Goal: Information Seeking & Learning: Check status

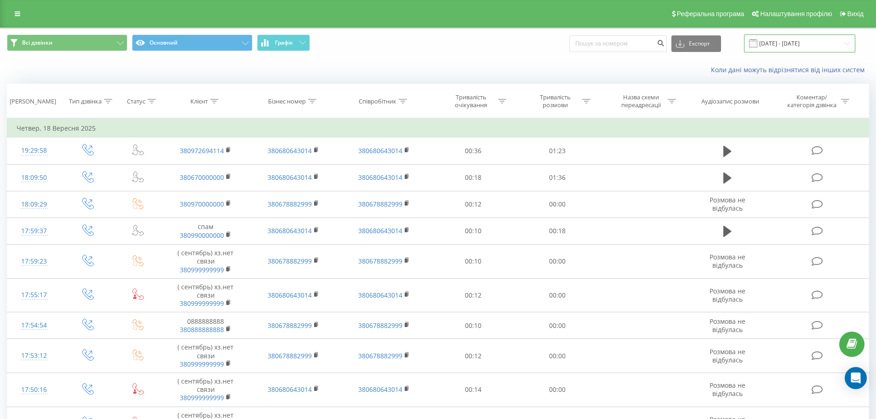
click at [775, 41] on input "[DATE] - [DATE]" at bounding box center [799, 43] width 111 height 18
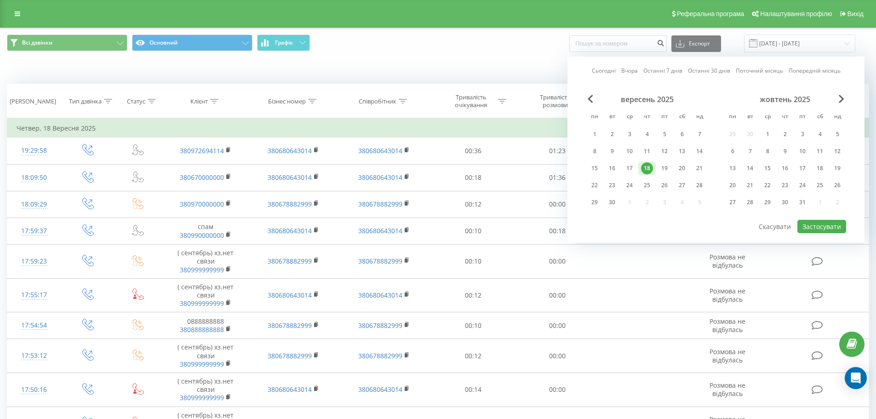
click at [646, 168] on div "18" at bounding box center [647, 168] width 12 height 12
drag, startPoint x: 828, startPoint y: 223, endPoint x: 813, endPoint y: 220, distance: 16.0
click at [828, 223] on button "Застосувати" at bounding box center [821, 226] width 49 height 13
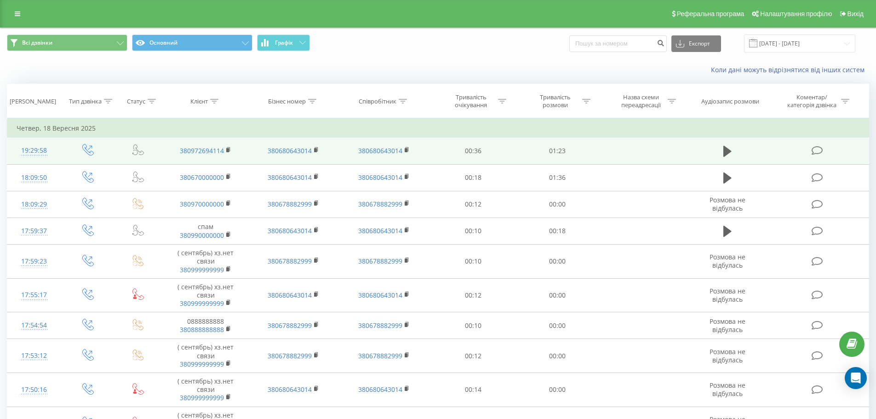
click at [718, 150] on td at bounding box center [727, 150] width 81 height 27
click at [727, 150] on icon at bounding box center [727, 151] width 8 height 11
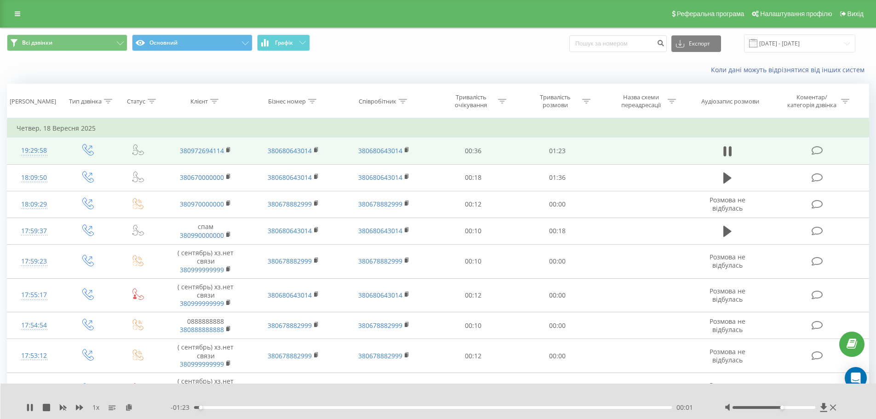
drag, startPoint x: 774, startPoint y: 406, endPoint x: 864, endPoint y: 409, distance: 90.6
click at [865, 410] on div "1 x - 01:23 00:01 00:01" at bounding box center [438, 400] width 876 height 35
click at [787, 45] on input "[DATE] - [DATE]" at bounding box center [799, 43] width 111 height 18
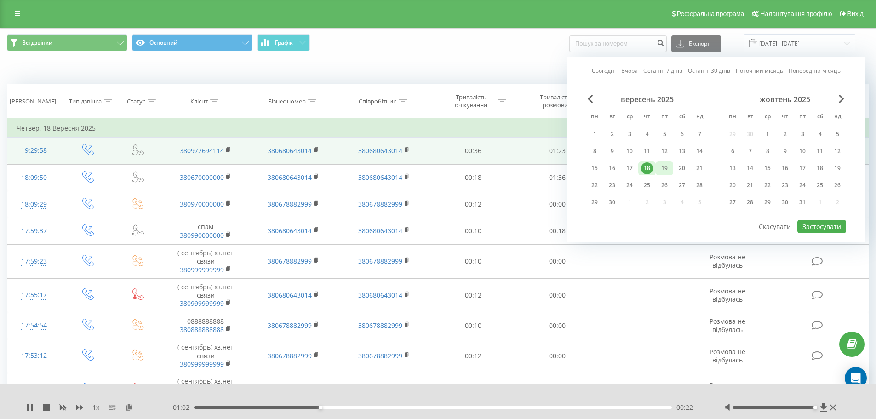
click at [662, 169] on div "19" at bounding box center [664, 168] width 12 height 12
click at [807, 225] on button "Застосувати" at bounding box center [821, 226] width 49 height 13
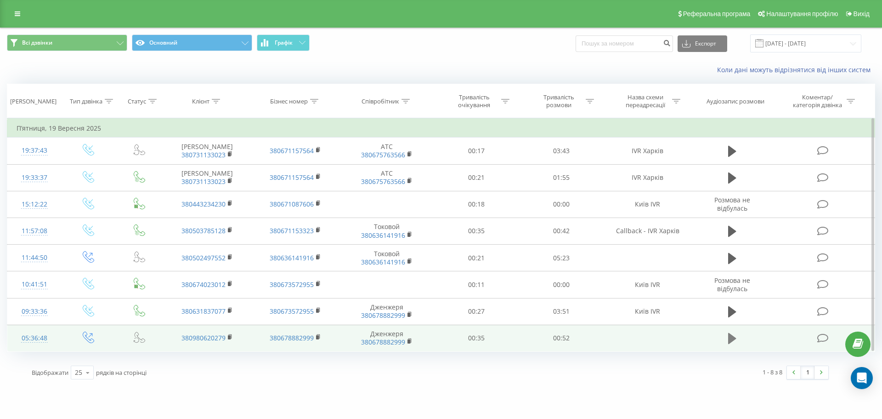
click at [732, 338] on icon at bounding box center [732, 338] width 8 height 11
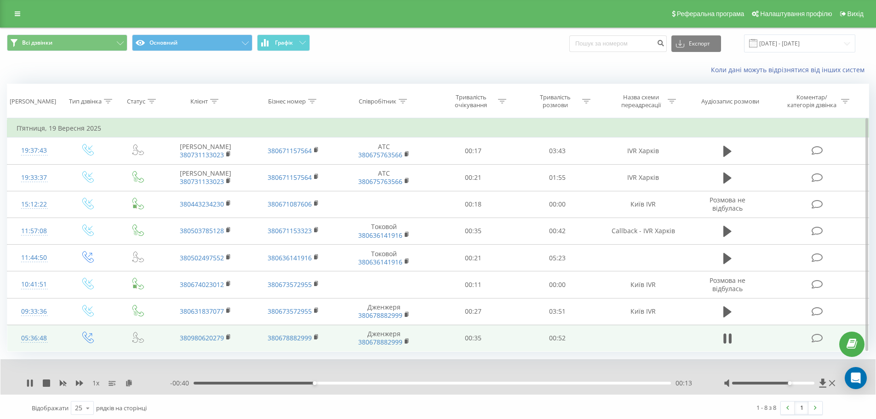
drag, startPoint x: 774, startPoint y: 384, endPoint x: 789, endPoint y: 384, distance: 15.6
click at [789, 384] on div "Accessibility label" at bounding box center [789, 383] width 4 height 4
click at [723, 337] on icon at bounding box center [724, 338] width 3 height 10
click at [229, 335] on icon at bounding box center [228, 337] width 5 height 6
drag, startPoint x: 49, startPoint y: 337, endPoint x: 13, endPoint y: 338, distance: 35.9
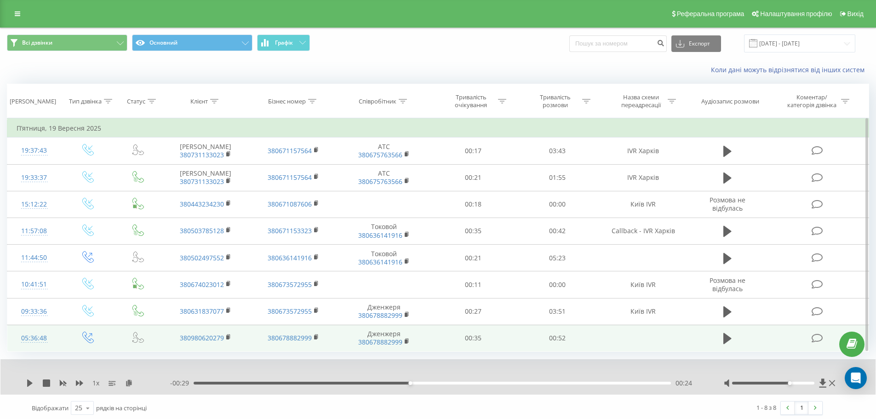
click at [11, 340] on td "05:36:48" at bounding box center [34, 337] width 54 height 27
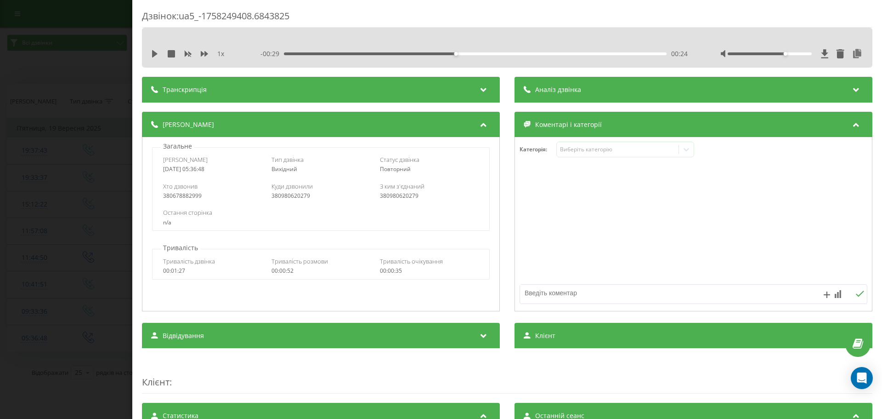
click at [76, 97] on div "Дзвінок : ua5_-1758249408.6843825 1 x - 00:29 00:24 00:24 Транскрипція Для AI-а…" at bounding box center [441, 209] width 882 height 419
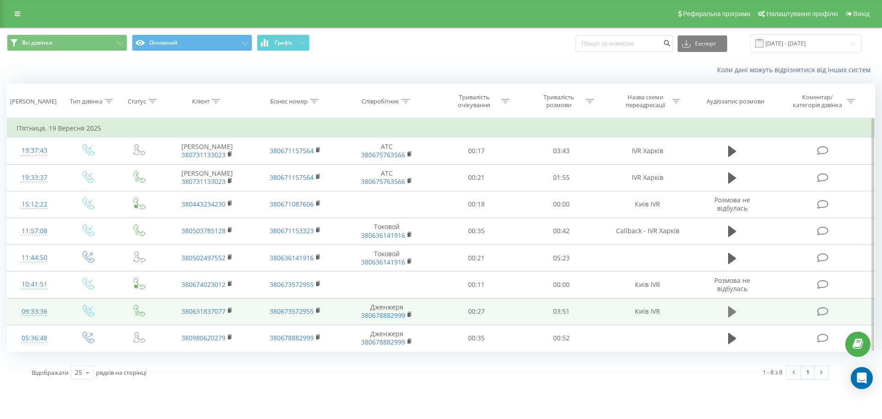
click at [730, 309] on icon at bounding box center [732, 311] width 8 height 11
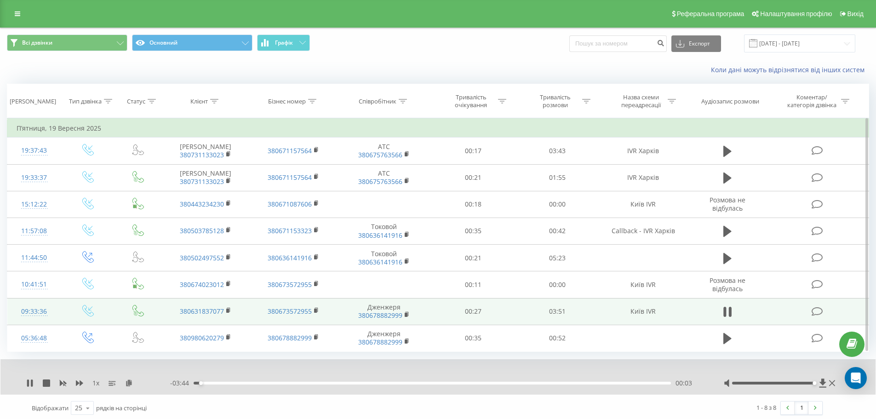
drag, startPoint x: 804, startPoint y: 387, endPoint x: 879, endPoint y: 394, distance: 74.8
click at [875, 394] on html "[DOMAIN_NAME] Проекти [DOMAIN_NAME] [DOMAIN_NAME] Дашборд Центр звернень Журнал…" at bounding box center [438, 209] width 876 height 419
click at [96, 384] on span "1 x" at bounding box center [95, 382] width 7 height 9
click at [80, 386] on icon at bounding box center [79, 382] width 7 height 7
click at [229, 309] on rect at bounding box center [227, 310] width 3 height 4
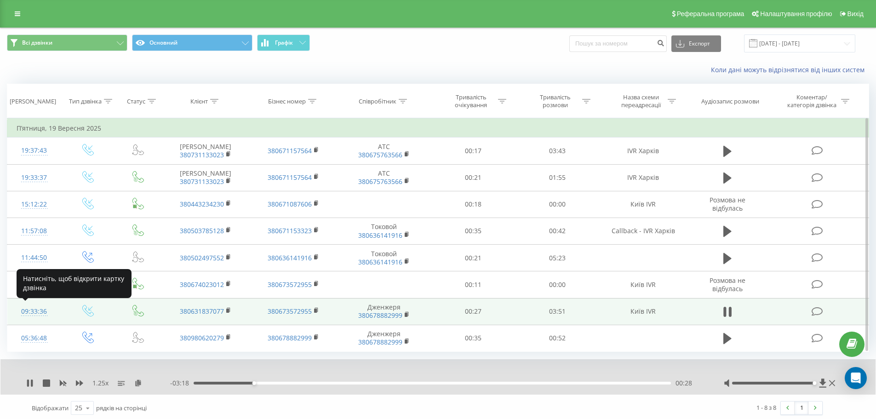
drag, startPoint x: 54, startPoint y: 310, endPoint x: 23, endPoint y: 314, distance: 32.0
click at [23, 314] on td "09:33:36" at bounding box center [34, 311] width 54 height 27
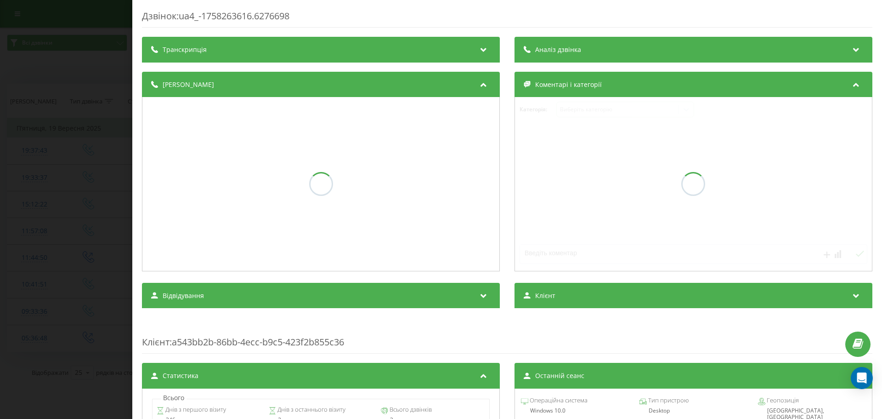
click at [89, 96] on div "Дзвінок : ua4_-1758263616.6276698 Транскрипція Аналіз дзвінка Деталі дзвінка Ко…" at bounding box center [441, 209] width 882 height 419
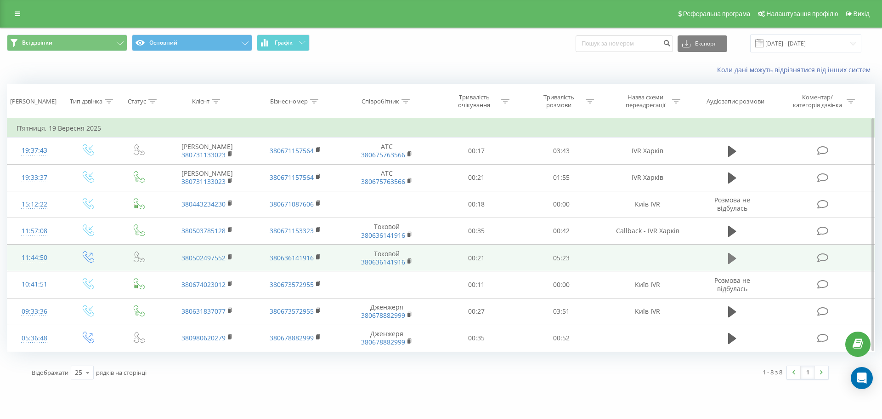
click at [731, 259] on icon at bounding box center [732, 257] width 8 height 11
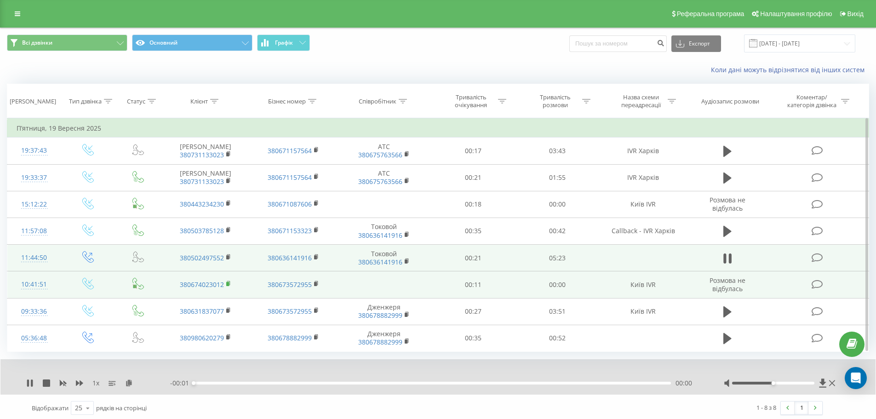
click at [227, 282] on rect at bounding box center [227, 284] width 3 height 4
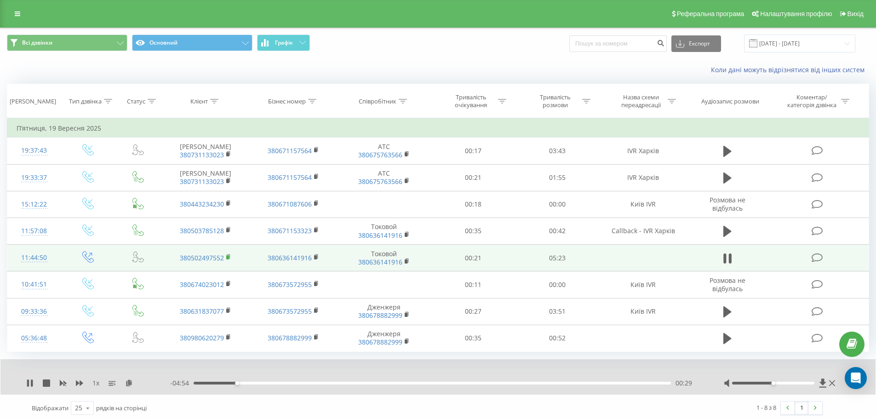
click at [227, 256] on rect at bounding box center [227, 257] width 3 height 4
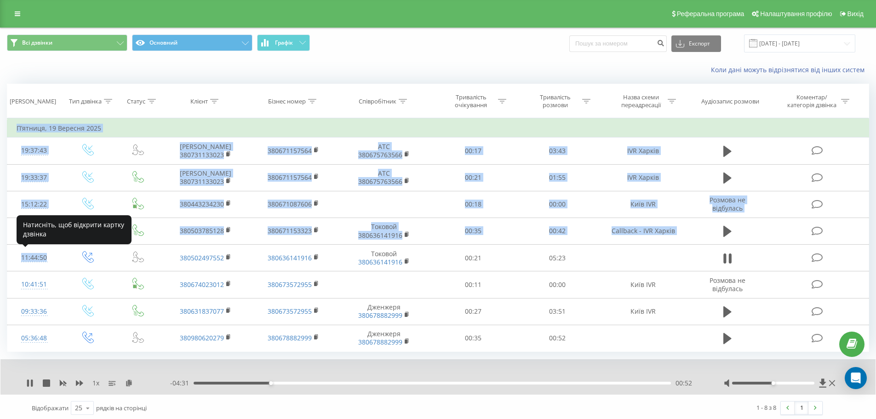
drag, startPoint x: 18, startPoint y: 258, endPoint x: 0, endPoint y: 259, distance: 17.9
click at [0, 259] on div "Всі дзвінки Основний Графік Експорт .csv .xls .xlsx [DATE] - [DATE] Коли дані м…" at bounding box center [438, 225] width 876 height 394
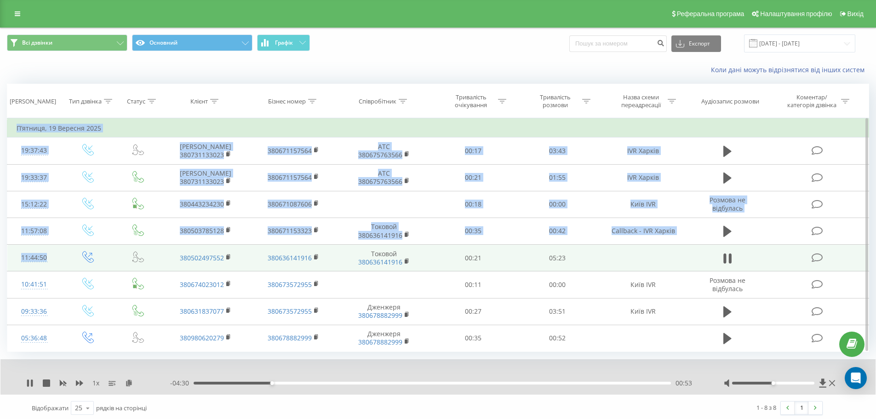
click at [60, 261] on td "11:44:50" at bounding box center [34, 258] width 54 height 27
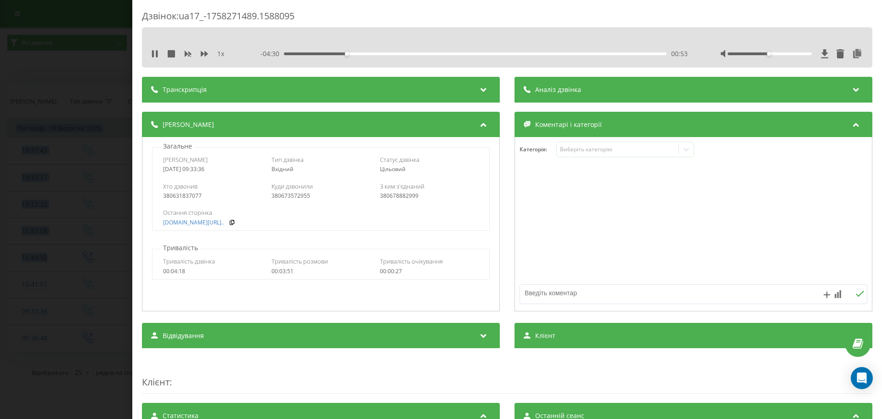
click at [85, 79] on div "Дзвінок : ua17_-1758271489.1588095 1 x - 04:30 00:53 00:53 Транскрипція Для AI-…" at bounding box center [441, 209] width 882 height 419
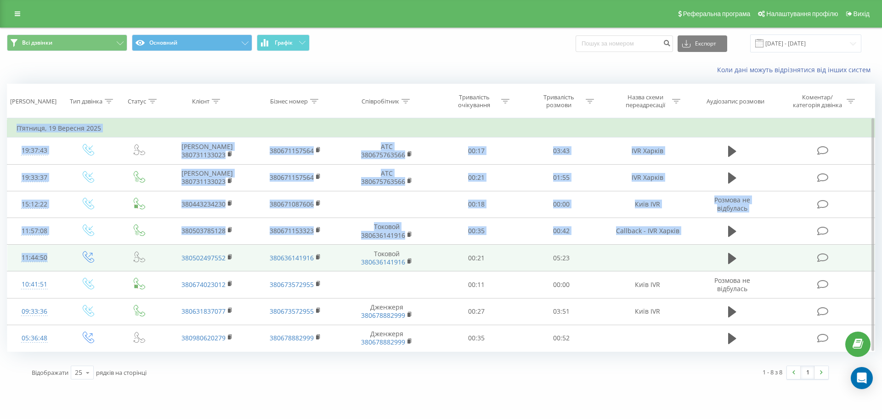
click at [62, 259] on td at bounding box center [89, 258] width 54 height 27
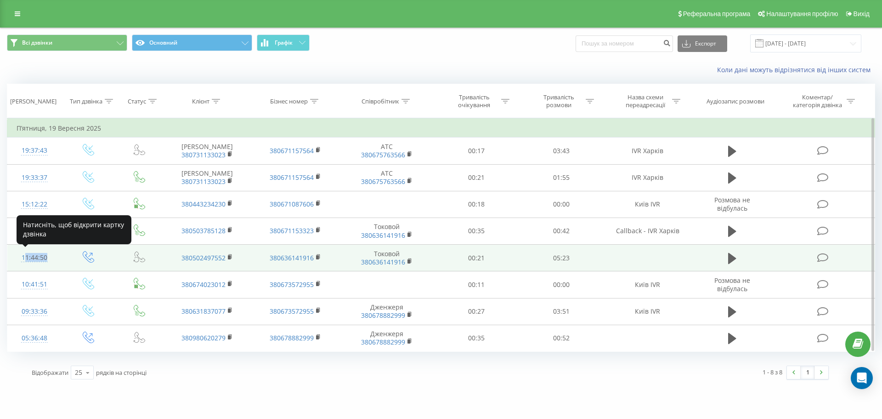
drag, startPoint x: 62, startPoint y: 259, endPoint x: 23, endPoint y: 254, distance: 38.9
click at [17, 260] on tr "11:44:50 380502497552 380636141916 Токовой 380636141916 00:21 05:23" at bounding box center [441, 258] width 868 height 27
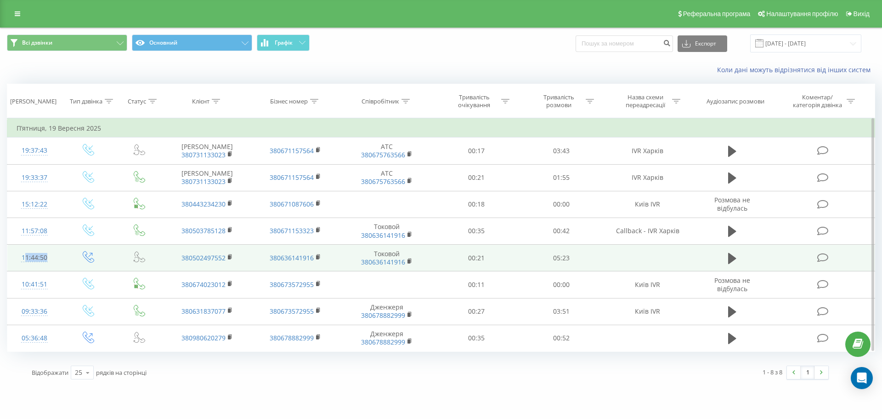
copy tr "11:44:50"
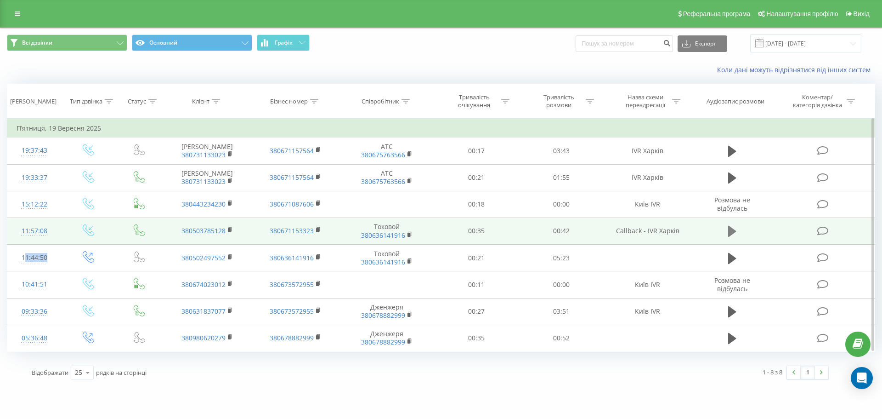
click at [732, 230] on icon at bounding box center [732, 231] width 8 height 11
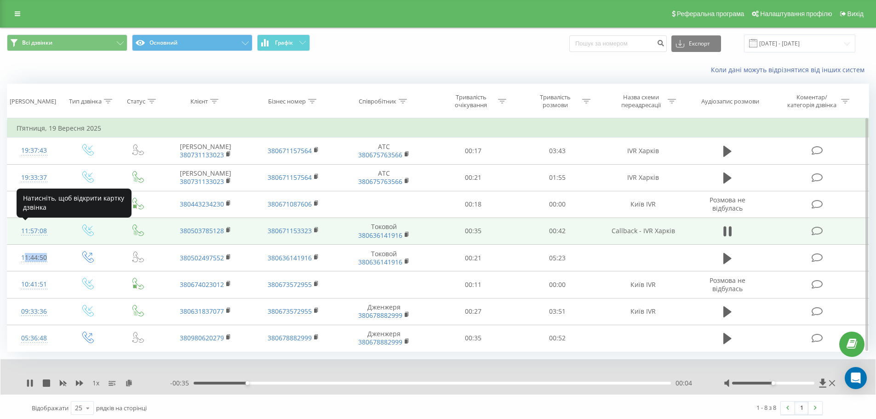
drag, startPoint x: 15, startPoint y: 235, endPoint x: 47, endPoint y: 233, distance: 31.8
click at [47, 233] on td "11:57:08" at bounding box center [34, 230] width 54 height 27
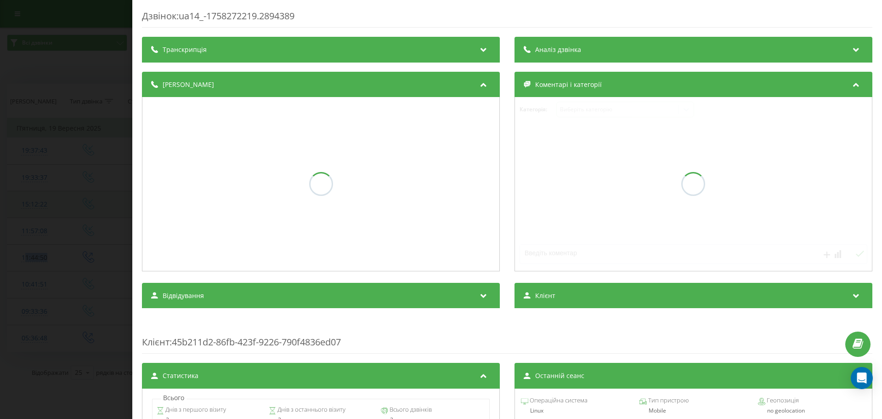
click at [49, 195] on div "Дзвінок : ua14_-1758272219.2894389 Транскрипція Аналіз дзвінка Деталі дзвінка К…" at bounding box center [441, 209] width 882 height 419
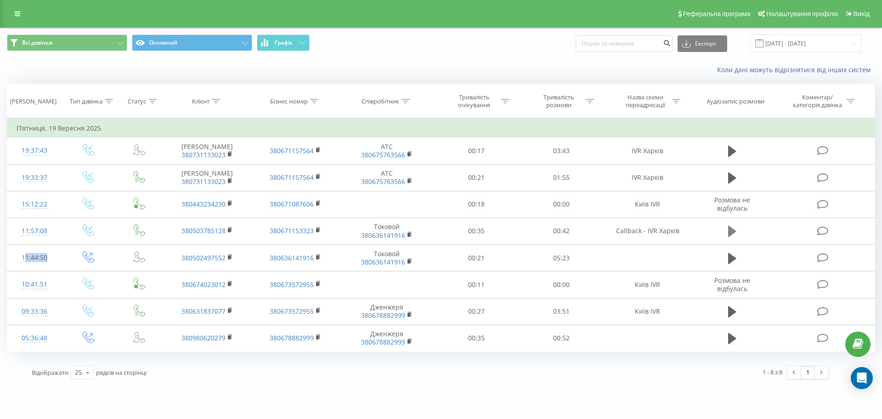
click at [737, 231] on icon at bounding box center [732, 231] width 8 height 13
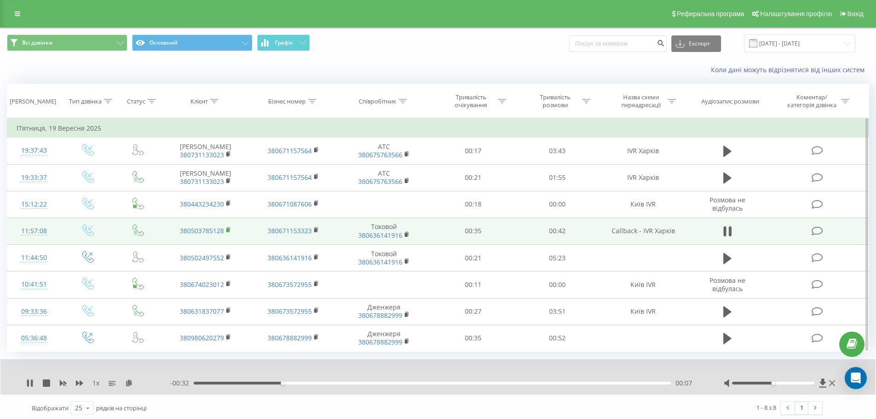
click at [227, 230] on rect at bounding box center [227, 230] width 3 height 4
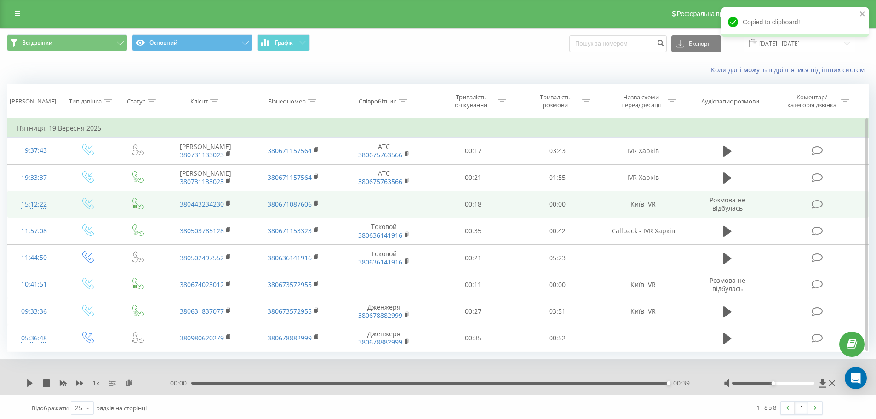
click at [225, 203] on td "380443234230" at bounding box center [205, 204] width 87 height 27
click at [229, 200] on icon at bounding box center [228, 203] width 5 height 6
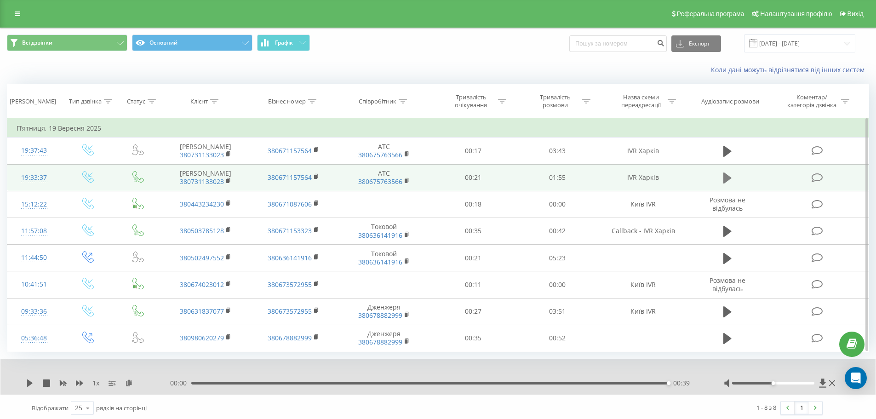
click at [728, 180] on icon at bounding box center [727, 177] width 8 height 11
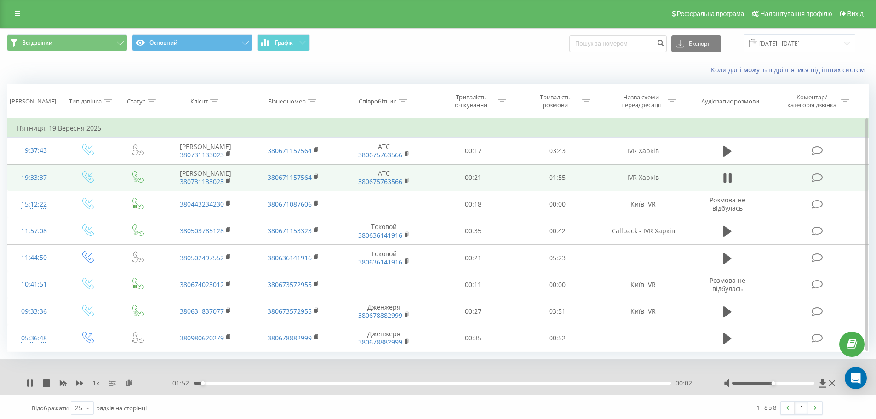
click at [218, 383] on div "00:02" at bounding box center [431, 382] width 477 height 3
click at [256, 382] on div "00:06" at bounding box center [431, 382] width 477 height 3
click at [296, 382] on div "00:15" at bounding box center [431, 382] width 477 height 3
click at [346, 382] on div "00:25" at bounding box center [431, 382] width 477 height 3
click at [412, 383] on div "00:52" at bounding box center [431, 382] width 477 height 3
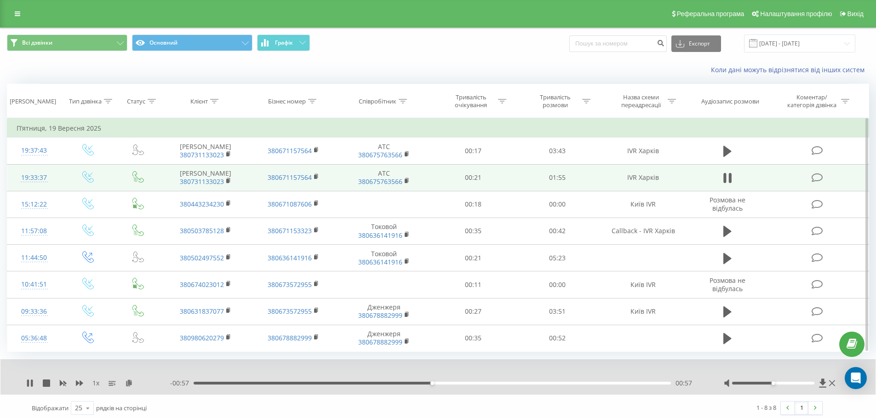
click at [461, 382] on div "00:57" at bounding box center [431, 382] width 477 height 3
drag, startPoint x: 412, startPoint y: 377, endPoint x: 404, endPoint y: 378, distance: 8.4
click at [404, 378] on div "1 x - 00:50 01:04 01:04" at bounding box center [437, 376] width 875 height 35
click at [393, 380] on div "- 00:49 01:05 01:05" at bounding box center [435, 382] width 530 height 9
click at [387, 383] on div "01:05" at bounding box center [431, 382] width 477 height 3
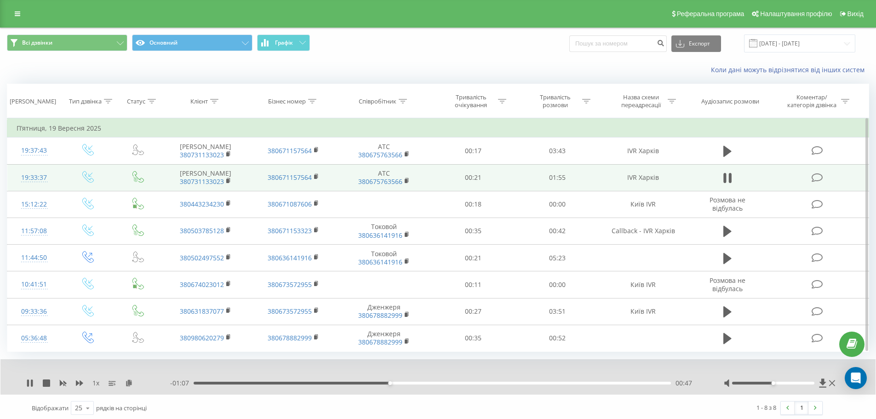
click at [366, 384] on div "00:47" at bounding box center [431, 382] width 477 height 3
click at [229, 180] on rect at bounding box center [227, 181] width 3 height 4
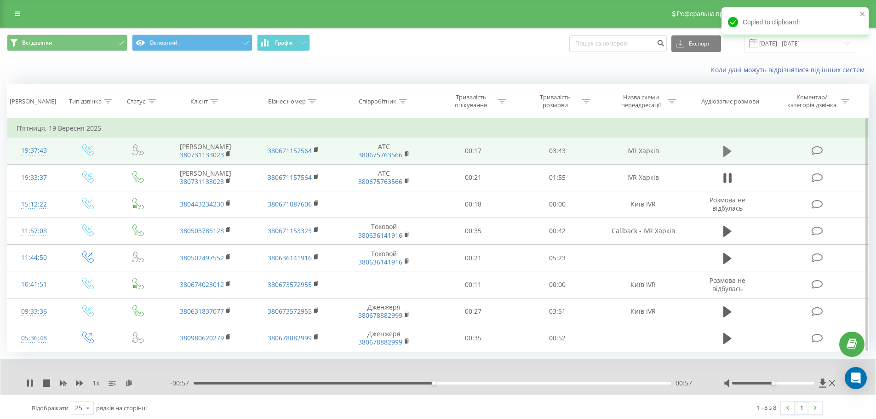
click at [727, 151] on icon at bounding box center [727, 151] width 8 height 11
click at [333, 388] on div "1 x - 03:42 00:01 00:01" at bounding box center [437, 376] width 875 height 35
click at [334, 386] on div "- 03:41 00:01 00:01" at bounding box center [435, 382] width 530 height 9
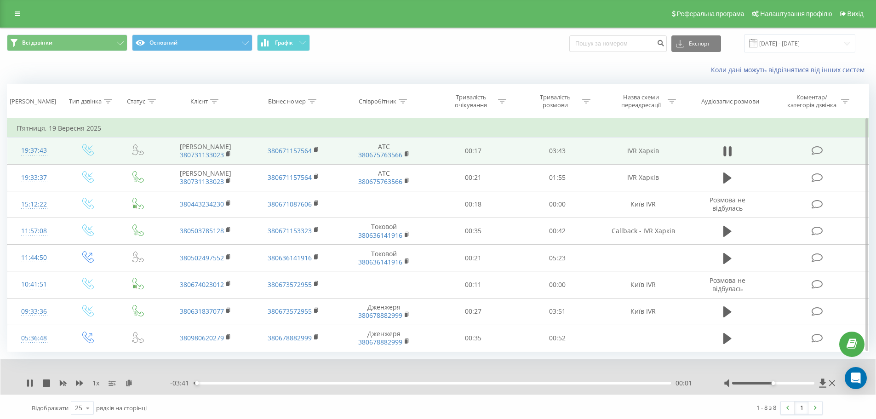
click at [337, 382] on div "00:01" at bounding box center [431, 382] width 477 height 3
drag, startPoint x: 313, startPoint y: 382, endPoint x: 285, endPoint y: 381, distance: 27.6
click at [285, 381] on div "01:08" at bounding box center [431, 382] width 477 height 3
drag, startPoint x: 284, startPoint y: 381, endPoint x: 256, endPoint y: 381, distance: 28.0
click at [256, 381] on div "00:42" at bounding box center [431, 382] width 477 height 3
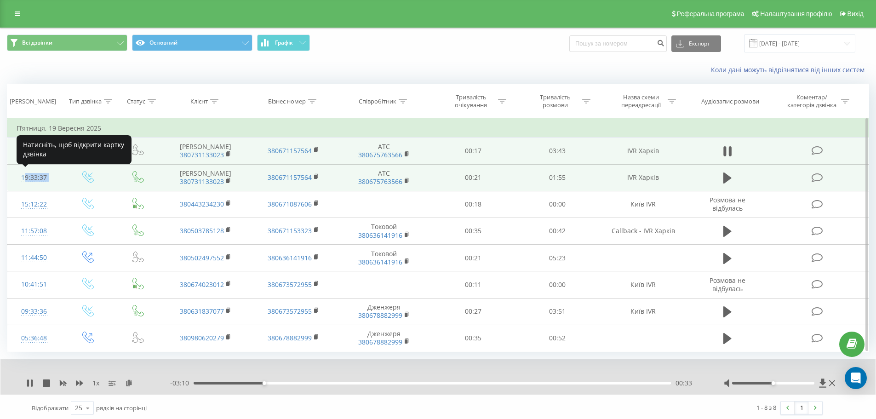
click at [21, 175] on tr "19:33:37 [PERSON_NAME] 380731133023 380671157564 АТС 380675763566 00:21 01:55 I…" at bounding box center [437, 177] width 861 height 27
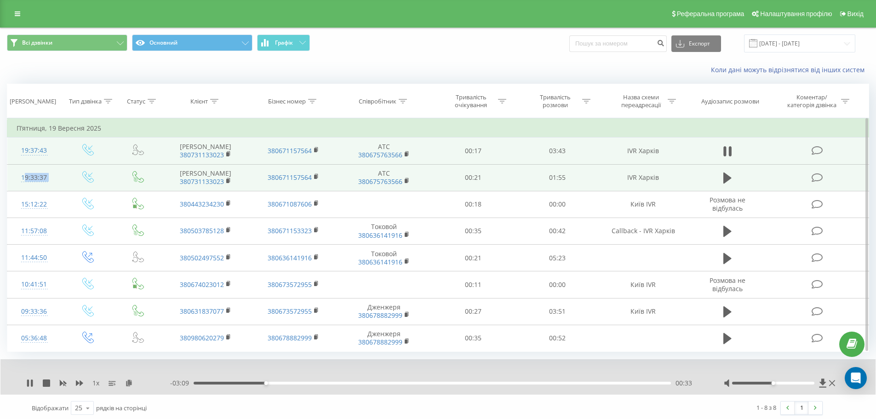
copy tr "19:33:37"
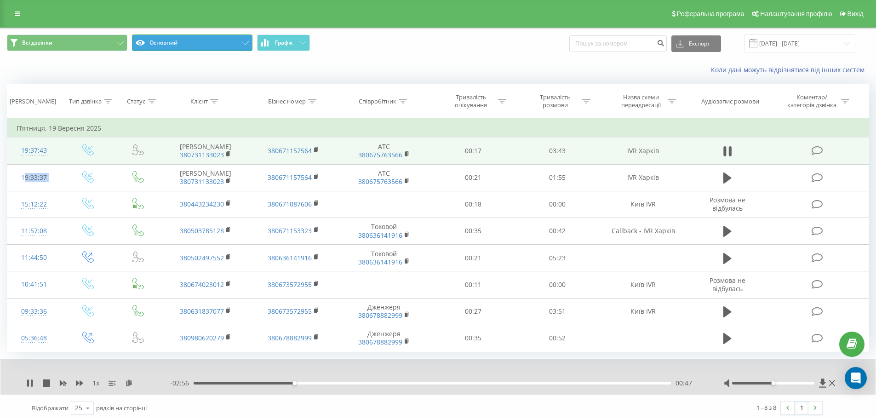
click at [183, 38] on button "Основний" at bounding box center [192, 42] width 120 height 17
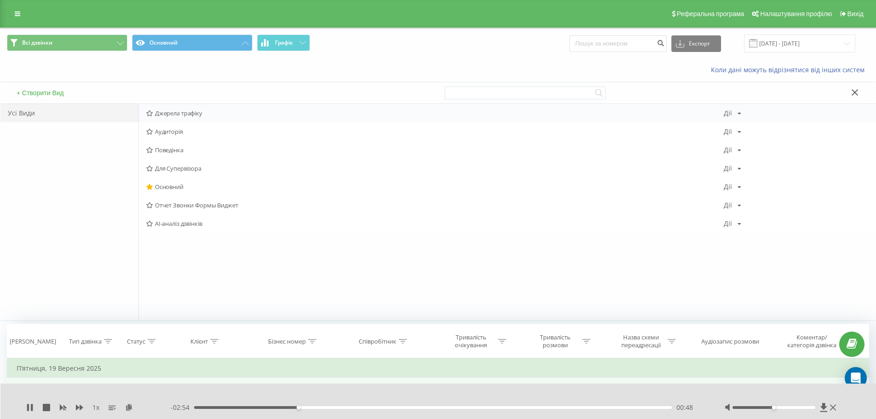
click at [181, 119] on div "Джерела трафіку [PERSON_NAME] Копіювати Видалити За замовчуванням Поділитися" at bounding box center [507, 113] width 736 height 18
click at [287, 34] on button "Графік" at bounding box center [283, 42] width 53 height 17
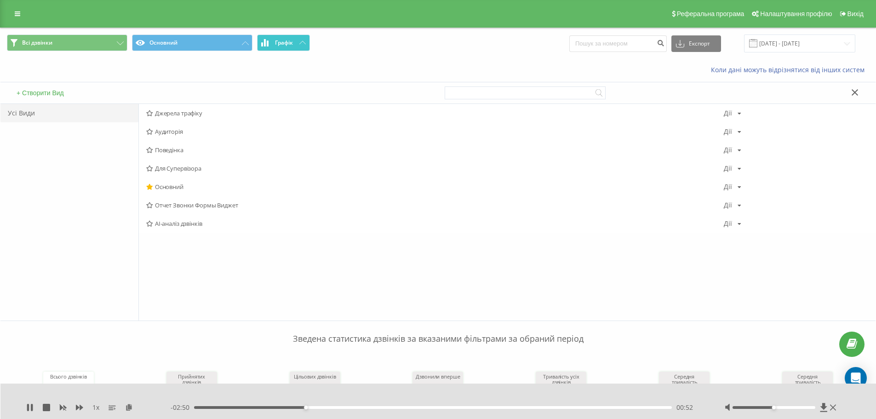
click at [286, 46] on button "Графік" at bounding box center [283, 42] width 53 height 17
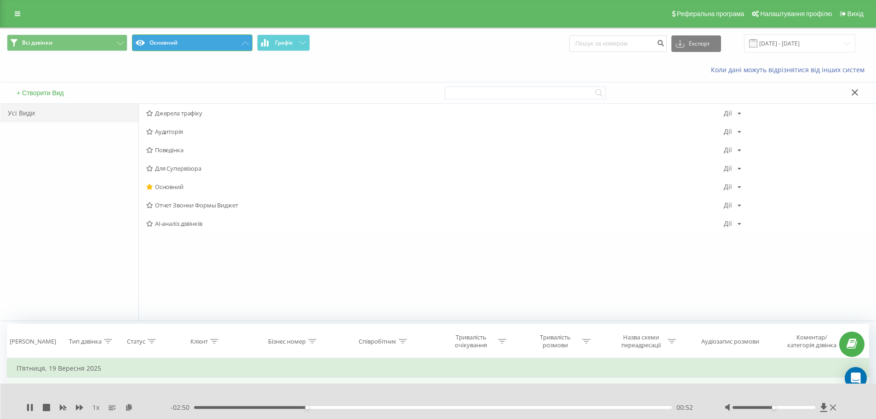
click at [232, 38] on button "Основний" at bounding box center [192, 42] width 120 height 17
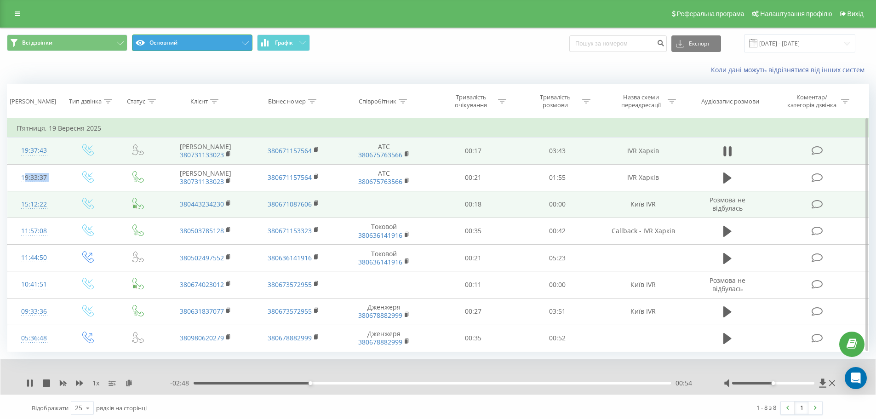
scroll to position [3, 0]
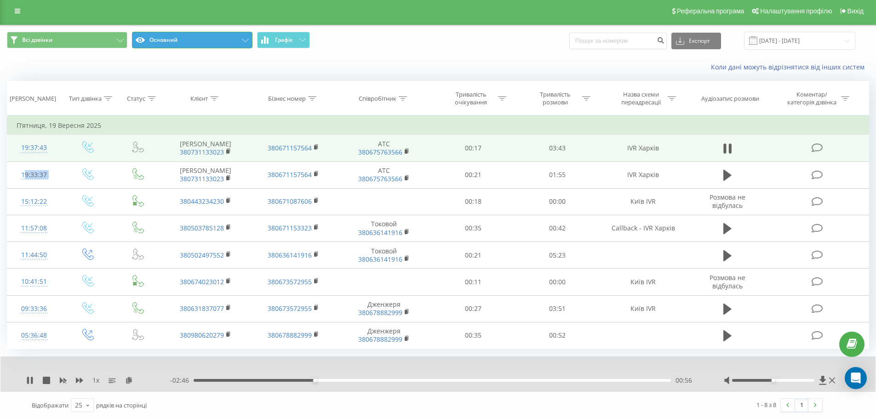
click at [198, 34] on button "Основний" at bounding box center [192, 40] width 120 height 17
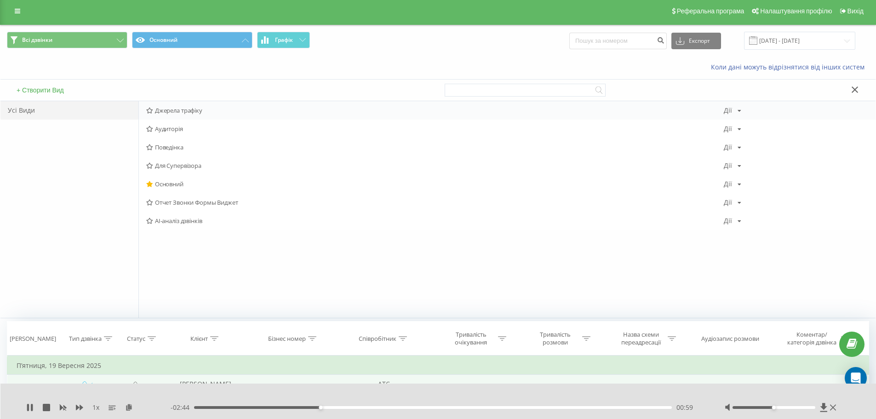
click at [197, 112] on span "Джерела трафіку" at bounding box center [434, 110] width 577 height 6
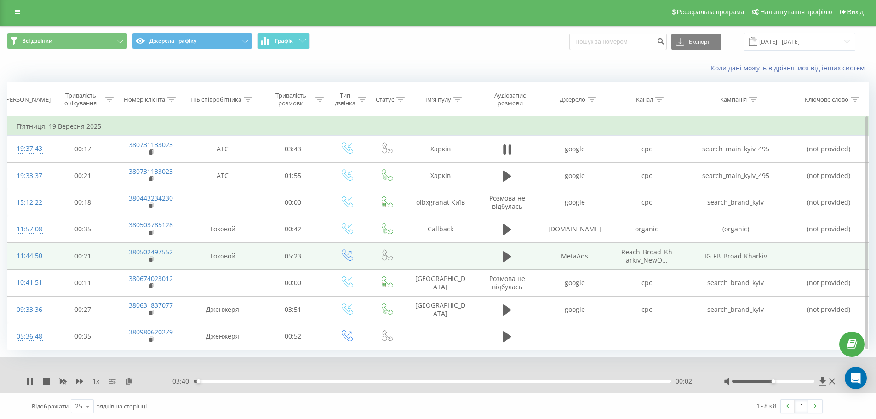
scroll to position [3, 0]
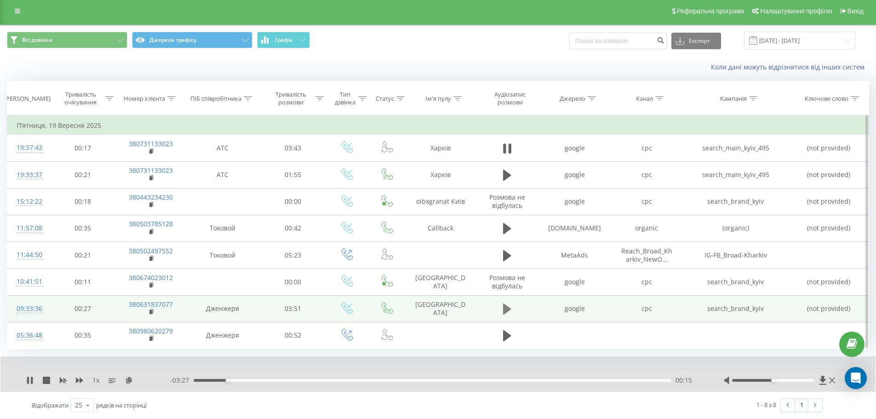
click at [505, 311] on icon at bounding box center [507, 308] width 8 height 11
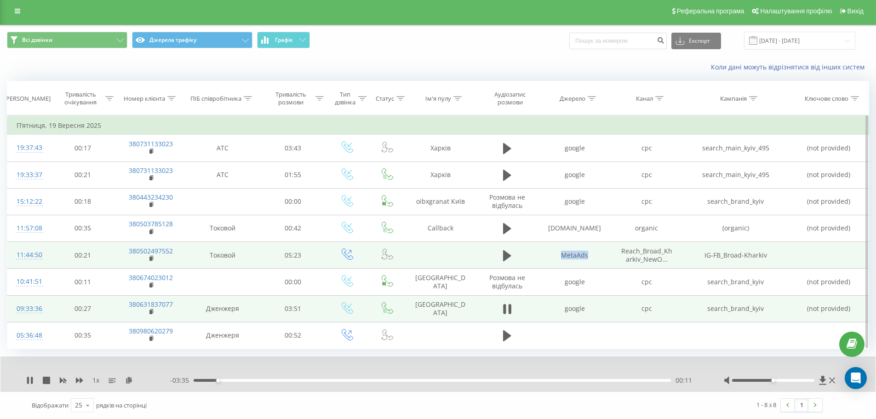
drag, startPoint x: 562, startPoint y: 257, endPoint x: 596, endPoint y: 255, distance: 33.7
click at [596, 255] on td "MetaAds" at bounding box center [575, 255] width 72 height 27
click at [575, 256] on td "MetaAds" at bounding box center [575, 255] width 72 height 27
drag, startPoint x: 558, startPoint y: 254, endPoint x: 582, endPoint y: 253, distance: 24.8
click at [582, 253] on td "MetaAds" at bounding box center [575, 255] width 72 height 27
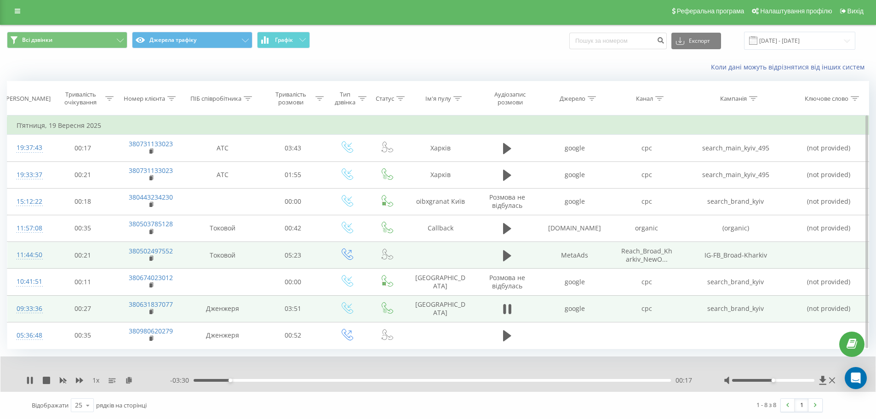
click at [593, 257] on td "MetaAds" at bounding box center [575, 255] width 72 height 27
drag, startPoint x: 556, startPoint y: 254, endPoint x: 604, endPoint y: 256, distance: 48.3
click at [604, 256] on td "MetaAds" at bounding box center [575, 255] width 72 height 27
drag, startPoint x: 620, startPoint y: 249, endPoint x: 640, endPoint y: 253, distance: 21.0
click at [640, 253] on td "Reach_Broad_Kharkiv_NewO..." at bounding box center [646, 255] width 72 height 27
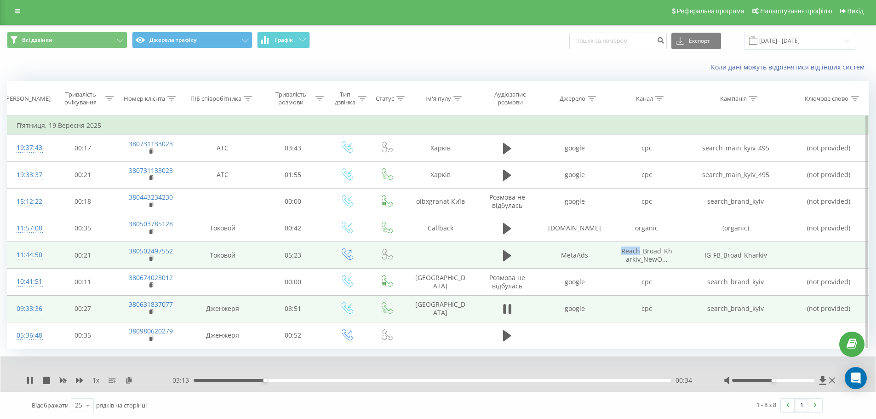
copy span "Reach"
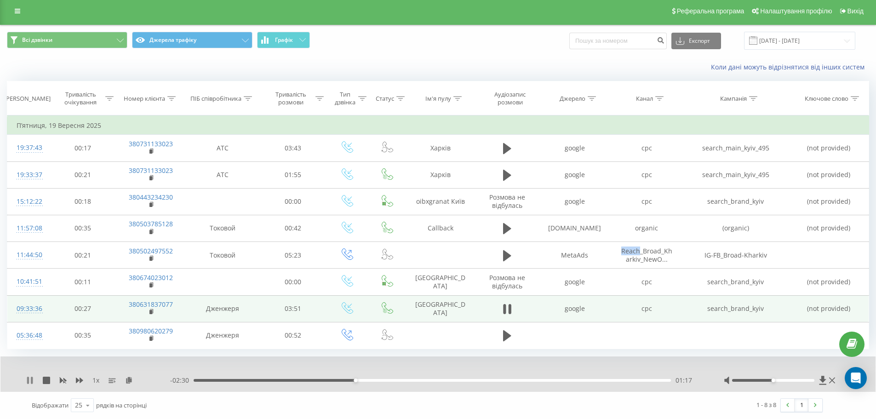
click at [29, 379] on icon at bounding box center [29, 379] width 7 height 7
click at [770, 40] on input "[DATE] - [DATE]" at bounding box center [799, 41] width 111 height 18
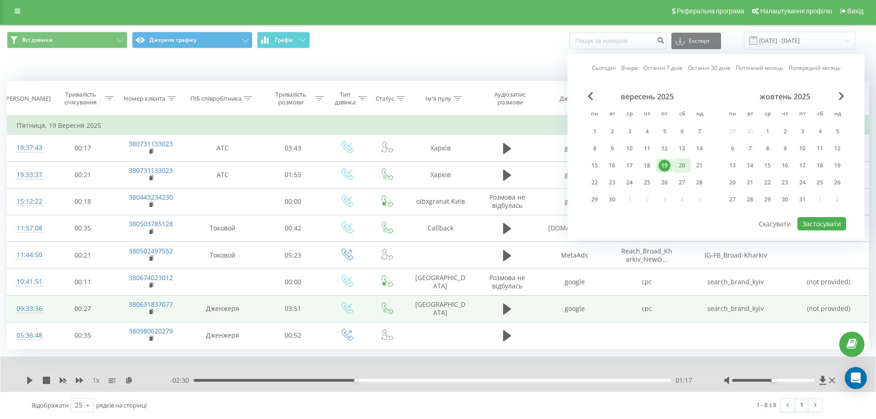
click at [685, 165] on div "20" at bounding box center [682, 165] width 12 height 12
click at [815, 222] on button "Застосувати" at bounding box center [821, 223] width 49 height 13
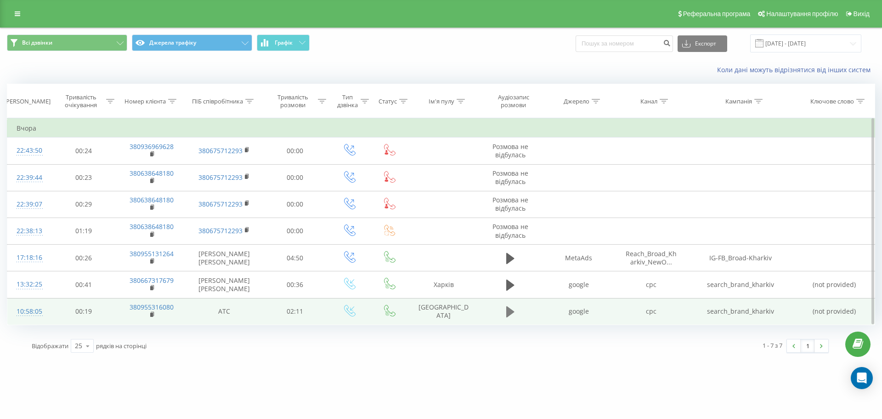
click at [510, 310] on icon at bounding box center [510, 311] width 8 height 11
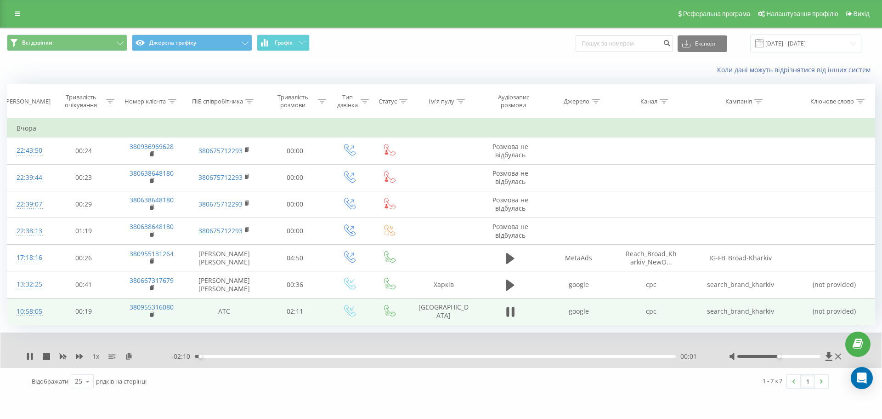
click at [262, 358] on div "- 02:10 00:01 00:01" at bounding box center [438, 356] width 535 height 9
drag, startPoint x: 265, startPoint y: 355, endPoint x: 277, endPoint y: 356, distance: 11.5
click at [268, 356] on div "00:01" at bounding box center [435, 356] width 481 height 3
drag, startPoint x: 264, startPoint y: 359, endPoint x: 258, endPoint y: 355, distance: 7.6
click at [259, 357] on div "- 01:50 00:21 00:21" at bounding box center [438, 356] width 535 height 9
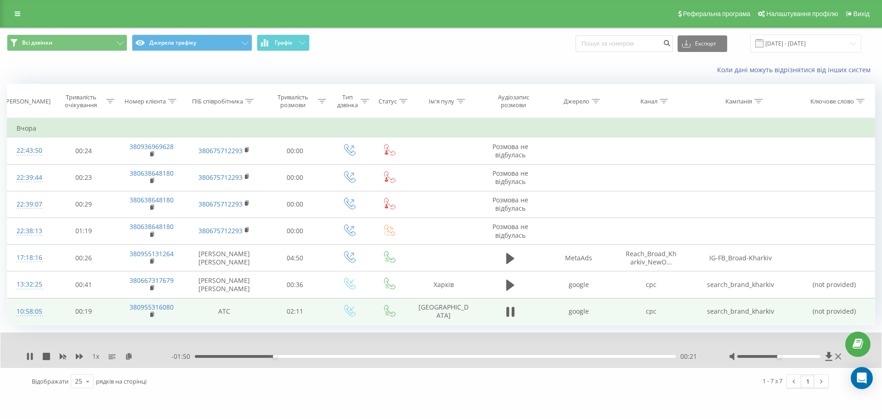
click at [257, 355] on div "00:21" at bounding box center [435, 356] width 481 height 3
click at [789, 358] on div at bounding box center [786, 356] width 114 height 9
drag, startPoint x: 786, startPoint y: 357, endPoint x: 841, endPoint y: 351, distance: 54.6
click at [841, 351] on div "1 x - 01:52 00:19 00:19" at bounding box center [441, 349] width 882 height 35
click at [153, 313] on rect at bounding box center [151, 315] width 3 height 4
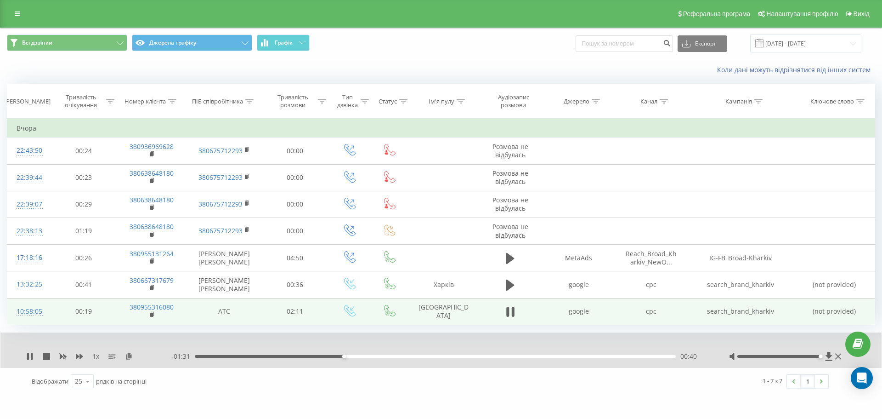
drag, startPoint x: 48, startPoint y: 312, endPoint x: 13, endPoint y: 313, distance: 35.4
click at [13, 313] on td "10:58:05" at bounding box center [28, 311] width 43 height 27
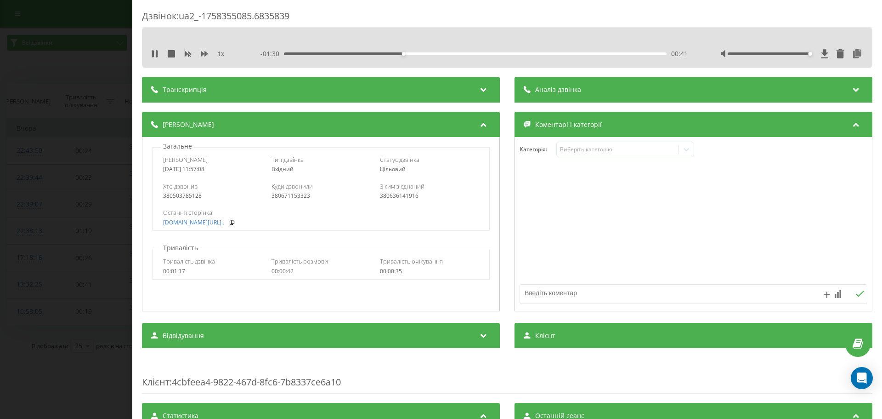
click at [118, 57] on div "Дзвінок : ua2_-1758355085.6835839 1 x - 01:30 00:41 00:41 Транскрипція Для AI-а…" at bounding box center [441, 209] width 882 height 419
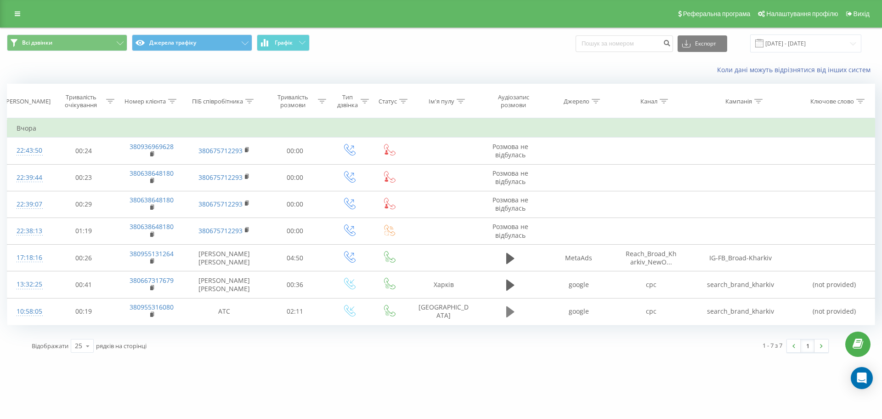
click at [514, 314] on icon at bounding box center [510, 311] width 8 height 13
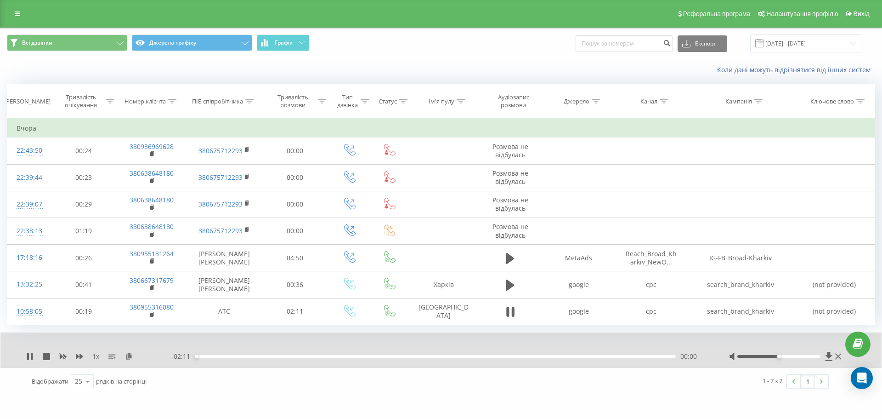
click at [394, 358] on div "00:00" at bounding box center [435, 356] width 481 height 3
click at [448, 356] on div "01:01" at bounding box center [435, 356] width 481 height 3
drag, startPoint x: 777, startPoint y: 354, endPoint x: 803, endPoint y: 358, distance: 26.6
click at [803, 358] on div at bounding box center [786, 356] width 114 height 9
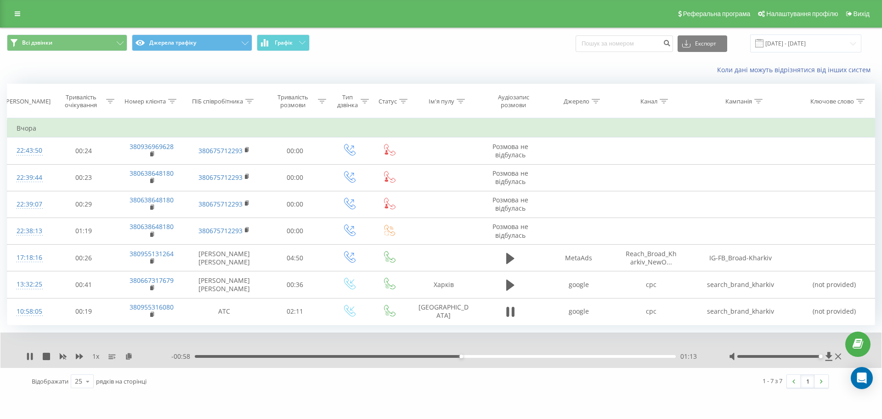
drag, startPoint x: 793, startPoint y: 356, endPoint x: 822, endPoint y: 357, distance: 29.0
click at [821, 357] on div at bounding box center [780, 356] width 84 height 3
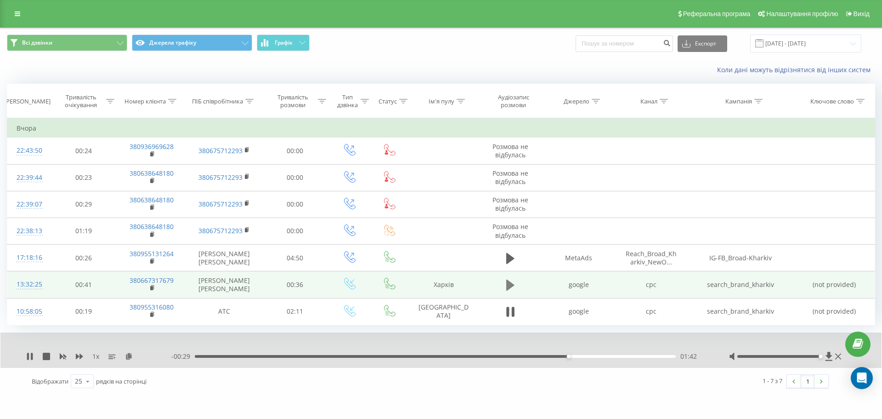
click at [506, 290] on button at bounding box center [511, 285] width 14 height 14
click at [154, 289] on icon at bounding box center [152, 287] width 3 height 4
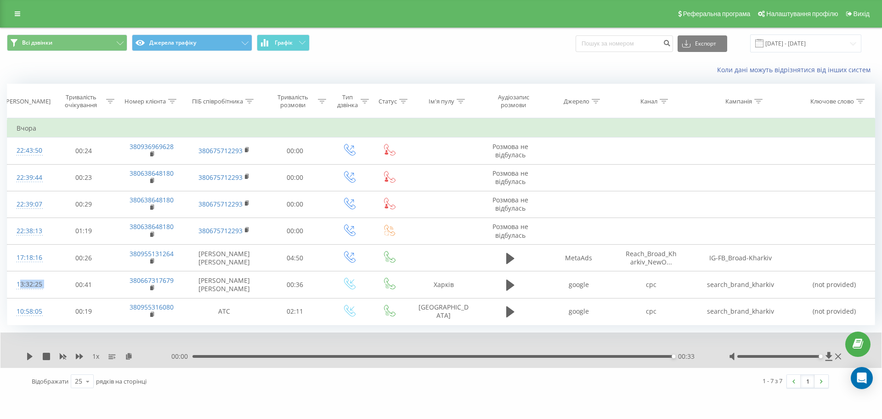
drag, startPoint x: 26, startPoint y: 284, endPoint x: 6, endPoint y: 281, distance: 20.0
click at [8, 281] on tr "13:32:25 00:41 380667317679 [PERSON_NAME] В 00:36 Харків google cpc search_bran…" at bounding box center [441, 284] width 868 height 27
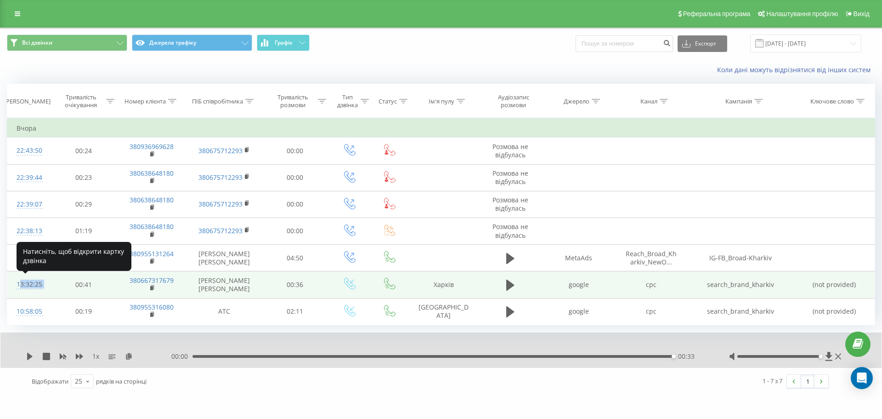
copy div "13:32:25"
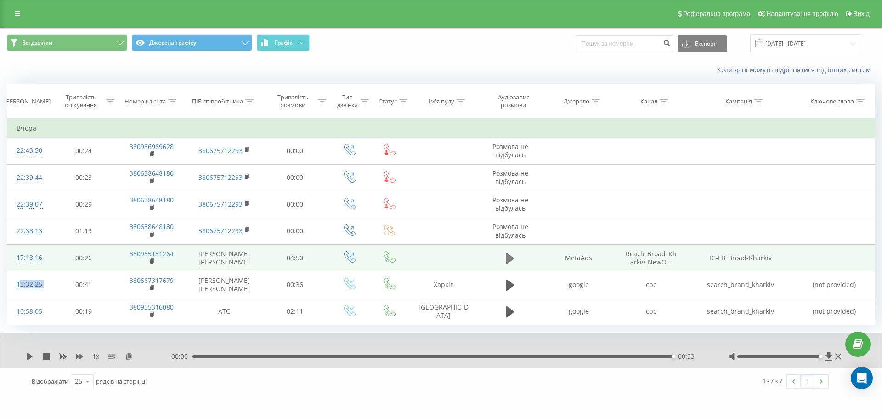
click at [506, 252] on icon at bounding box center [510, 258] width 8 height 13
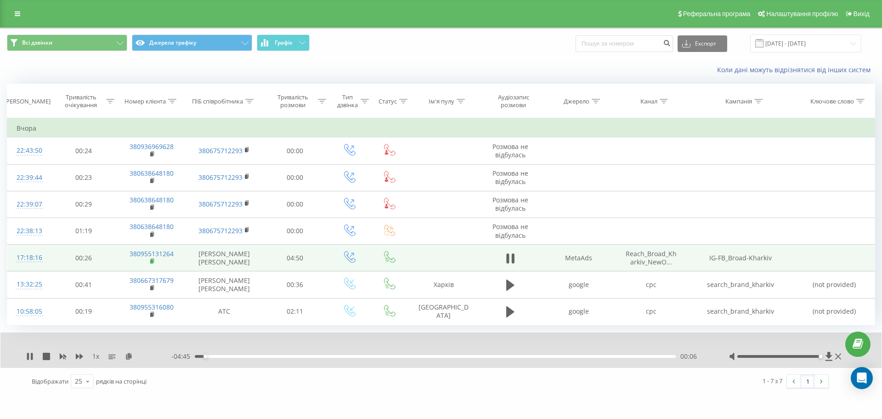
click at [150, 263] on icon at bounding box center [152, 261] width 5 height 6
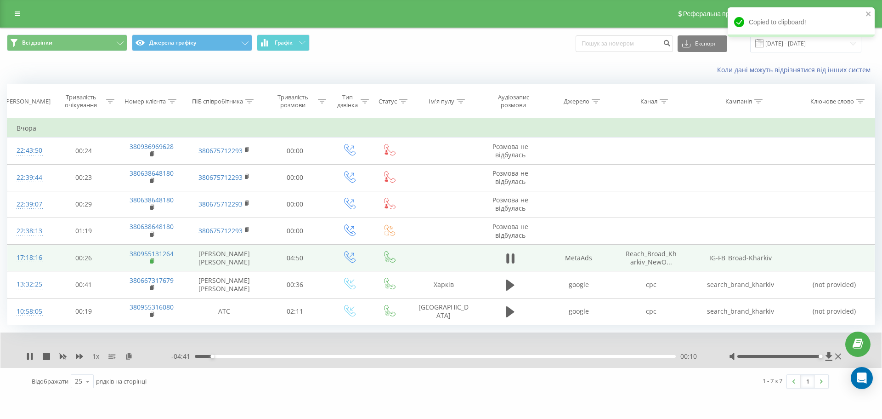
click at [151, 261] on rect at bounding box center [151, 261] width 3 height 4
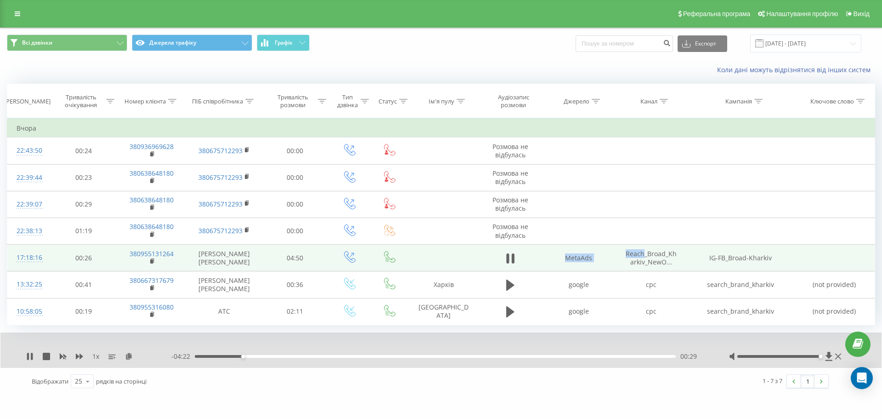
drag, startPoint x: 565, startPoint y: 259, endPoint x: 642, endPoint y: 253, distance: 77.0
click at [642, 253] on tr "17:18:16 00:26 380955131264 [PERSON_NAME] В 04:50 MetaAds Reach_Broad_Kharkiv_N…" at bounding box center [441, 258] width 868 height 27
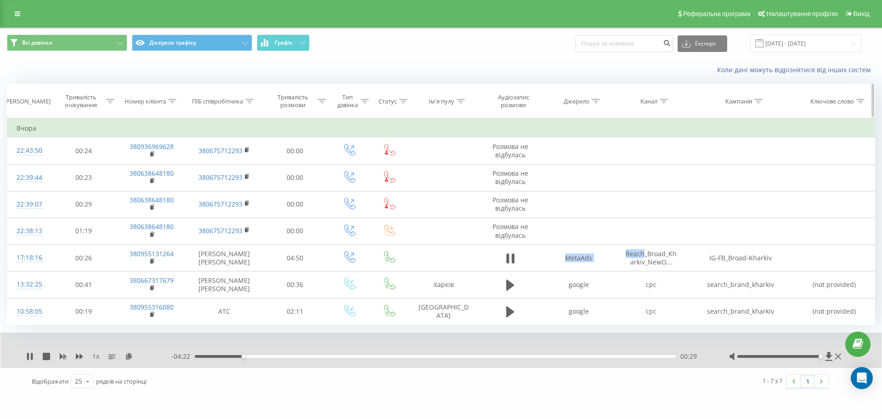
copy tr "MetaAds Reach"
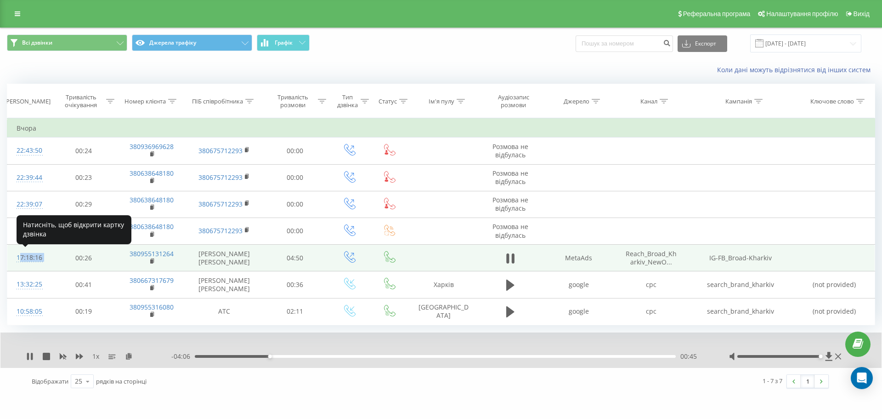
drag, startPoint x: 62, startPoint y: 253, endPoint x: 17, endPoint y: 256, distance: 44.2
click at [17, 256] on tr "17:18:16 00:26 380955131264 [PERSON_NAME] В 04:50 MetaAds Reach_Broad_Kharkiv_N…" at bounding box center [441, 258] width 868 height 27
copy div "17:18:16"
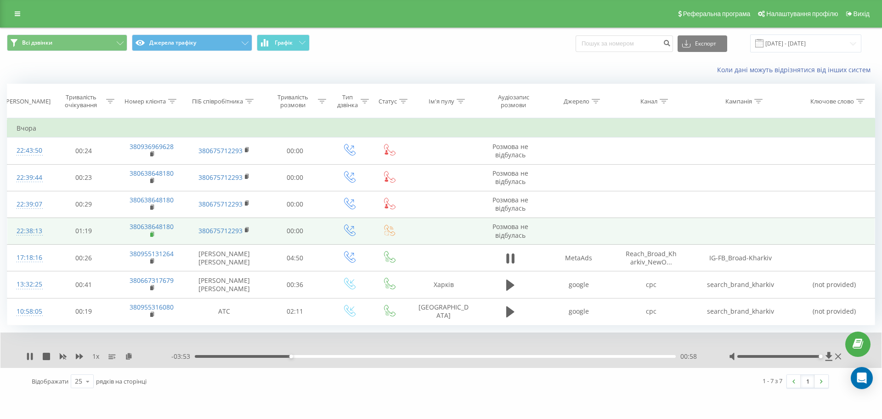
click at [154, 233] on icon at bounding box center [152, 233] width 3 height 4
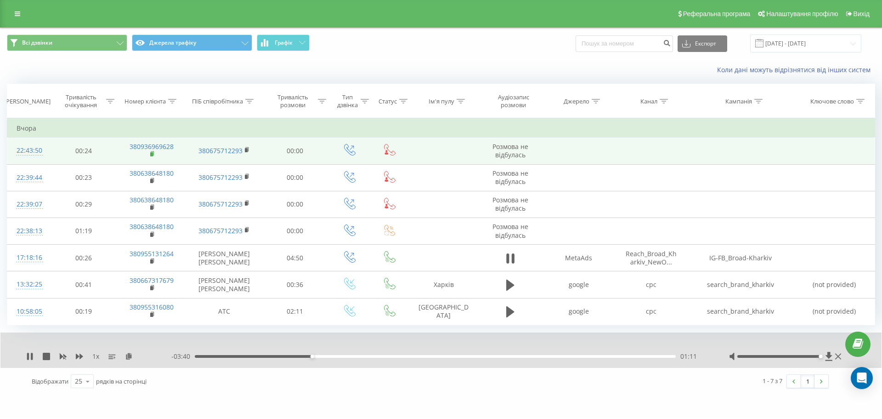
click at [154, 154] on icon at bounding box center [152, 153] width 3 height 4
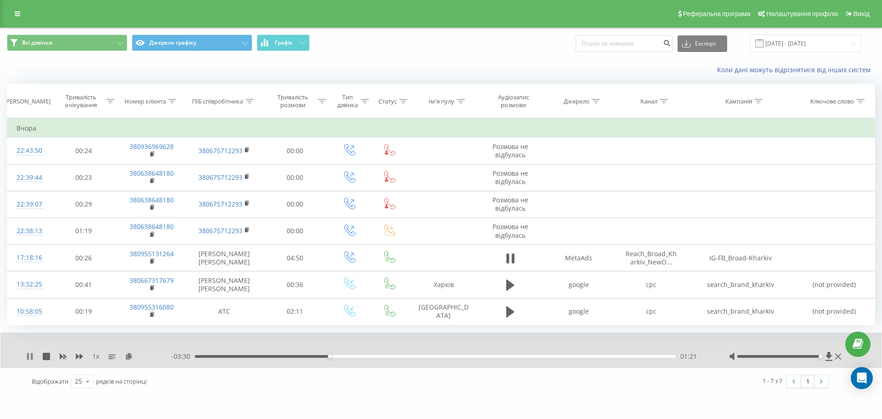
click at [27, 354] on icon at bounding box center [29, 356] width 7 height 7
click at [791, 39] on input "[DATE] - [DATE]" at bounding box center [806, 43] width 111 height 18
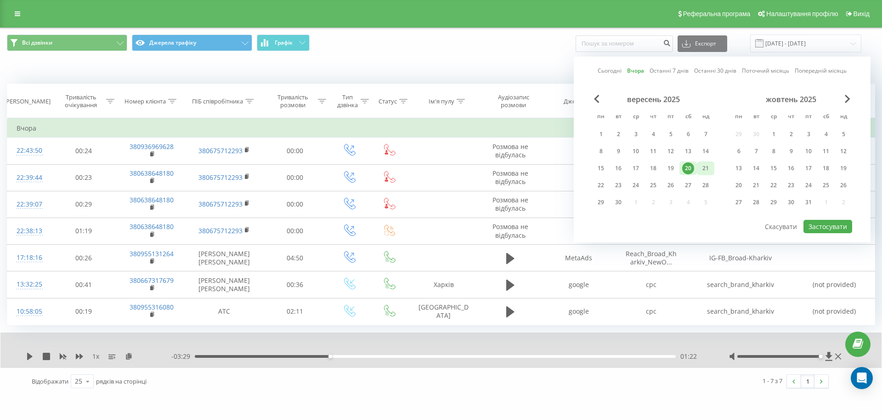
click at [705, 167] on div "21" at bounding box center [706, 168] width 12 height 12
click at [831, 224] on button "Застосувати" at bounding box center [828, 226] width 49 height 13
type input "[DATE] - [DATE]"
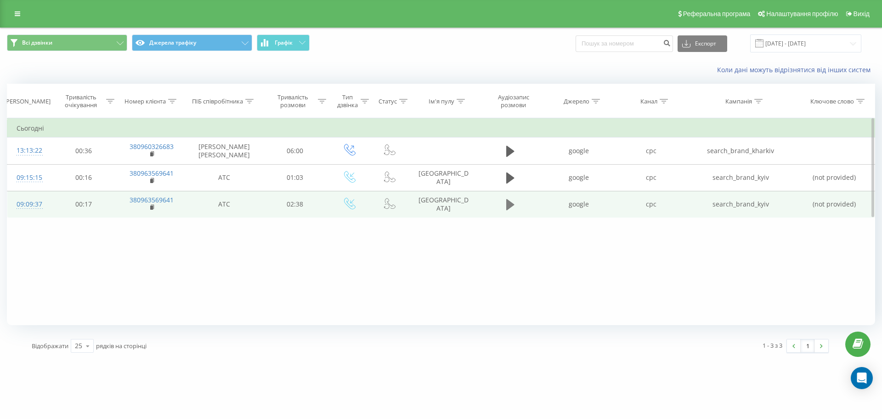
click at [511, 205] on icon at bounding box center [510, 204] width 8 height 11
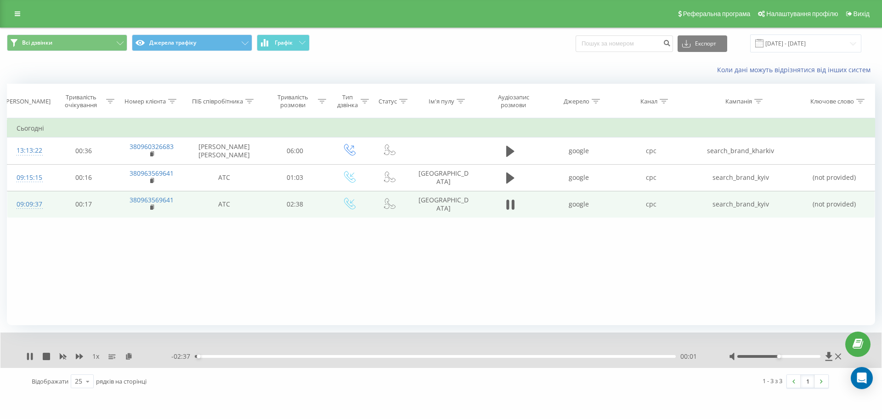
click at [269, 357] on div "00:01" at bounding box center [435, 356] width 481 height 3
drag, startPoint x: 781, startPoint y: 356, endPoint x: 865, endPoint y: 350, distance: 84.3
click at [865, 350] on div "Реферальна програма Налаштування профілю Вихід Всі дзвінки Джерела трафіку Граф…" at bounding box center [441, 197] width 882 height 395
click at [153, 208] on rect at bounding box center [151, 207] width 3 height 4
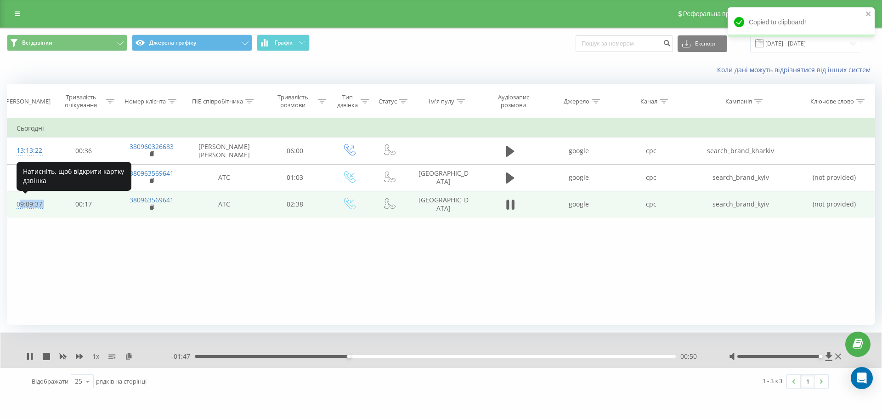
drag, startPoint x: 52, startPoint y: 201, endPoint x: 17, endPoint y: 204, distance: 36.0
click at [17, 204] on tr "09:09:37 00:17 380963569641 АТС 02:38 [GEOGRAPHIC_DATA] google cpc search_brand…" at bounding box center [441, 204] width 868 height 27
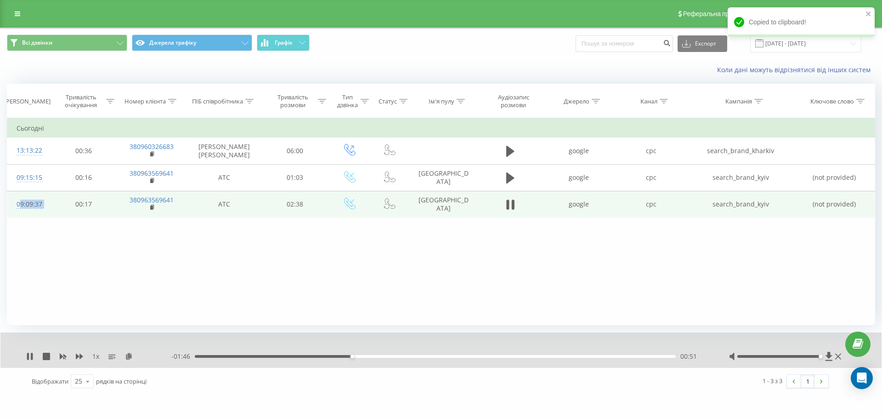
copy div "09:09:37"
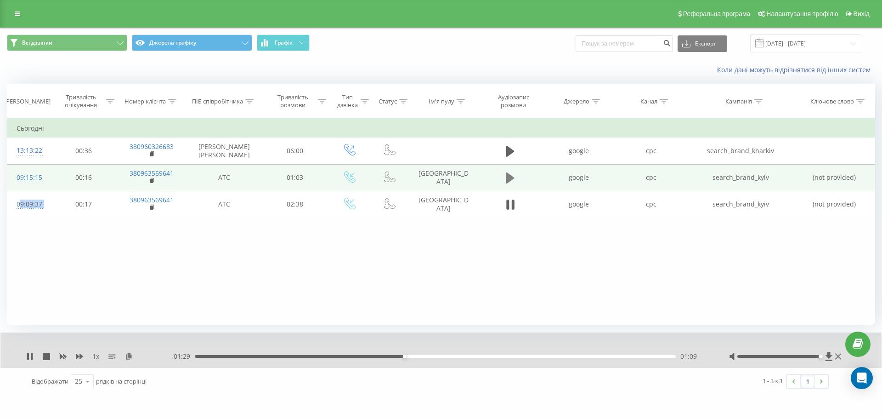
click at [507, 178] on icon at bounding box center [510, 177] width 8 height 11
drag, startPoint x: 237, startPoint y: 358, endPoint x: 252, endPoint y: 358, distance: 15.2
click at [239, 358] on div "00:01" at bounding box center [435, 356] width 481 height 3
click at [267, 356] on div "00:06" at bounding box center [435, 356] width 481 height 3
drag, startPoint x: 284, startPoint y: 356, endPoint x: 298, endPoint y: 355, distance: 14.7
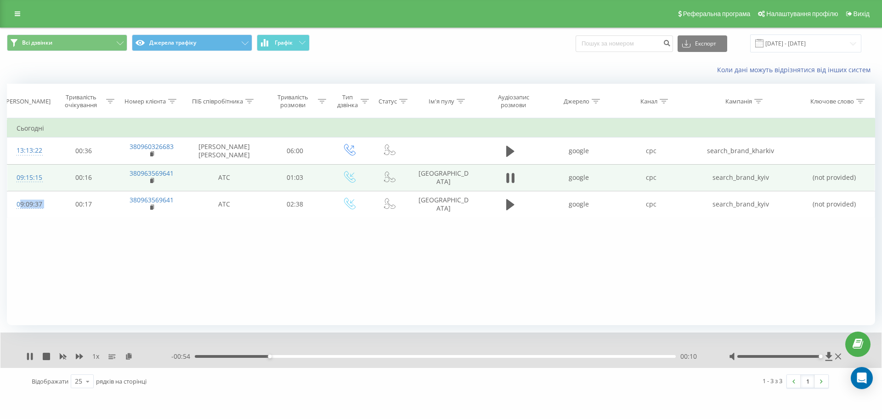
click at [284, 356] on div "00:10" at bounding box center [435, 356] width 481 height 3
click at [316, 357] on div "00:12" at bounding box center [435, 356] width 481 height 3
click at [344, 357] on div "00:16" at bounding box center [435, 356] width 481 height 3
drag, startPoint x: 449, startPoint y: 357, endPoint x: 468, endPoint y: 355, distance: 19.8
click at [450, 357] on div "00:33" at bounding box center [435, 356] width 481 height 3
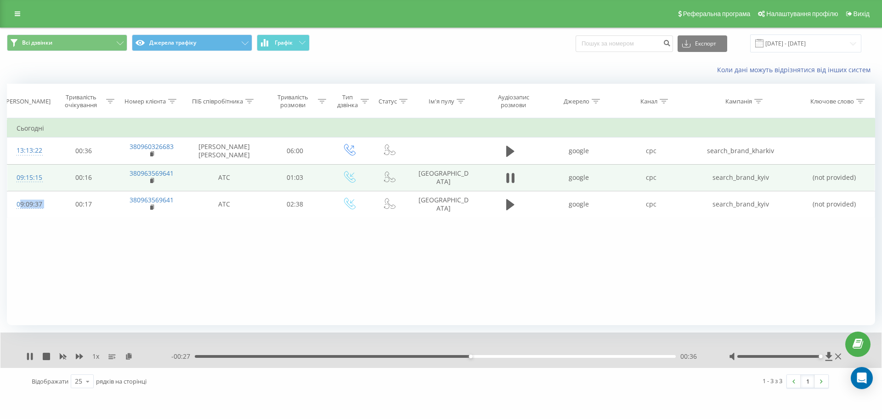
click at [537, 356] on div "00:36" at bounding box center [435, 356] width 481 height 3
click at [577, 358] on div "00:50" at bounding box center [435, 356] width 481 height 3
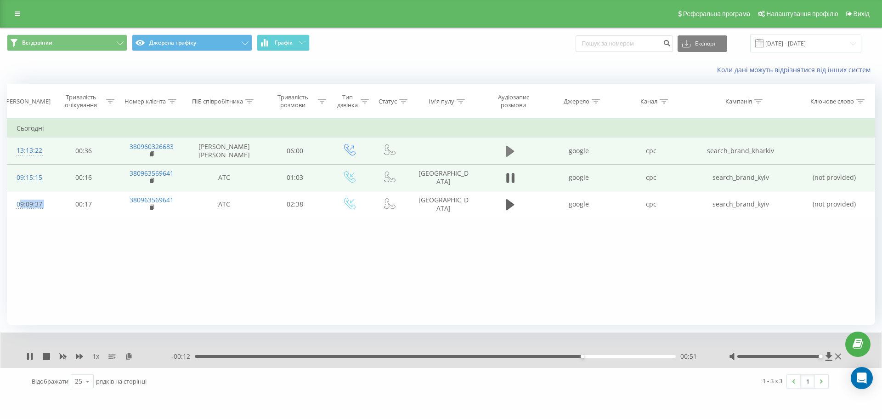
click at [504, 154] on button at bounding box center [511, 151] width 14 height 14
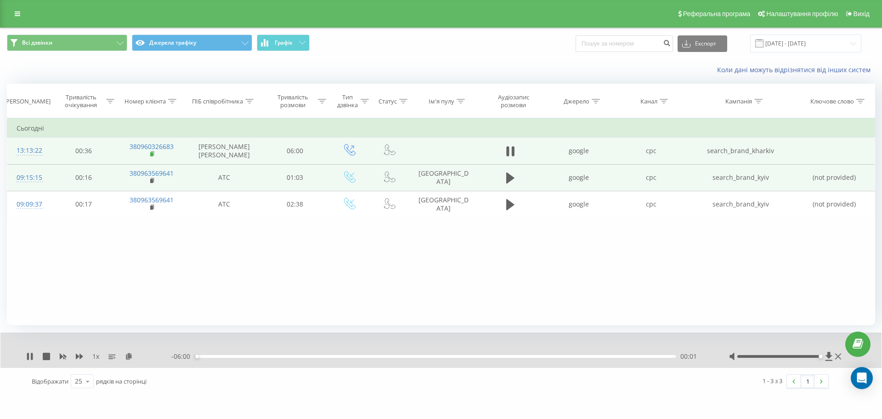
click at [153, 152] on icon at bounding box center [152, 154] width 5 height 6
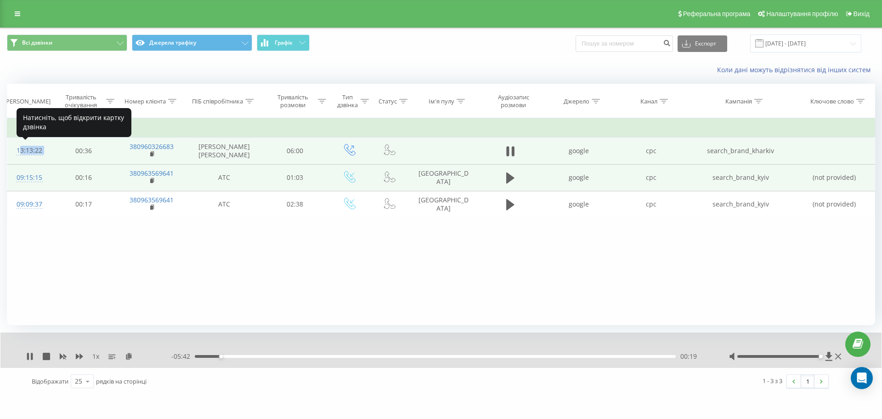
drag, startPoint x: 54, startPoint y: 150, endPoint x: 17, endPoint y: 151, distance: 36.3
click at [17, 151] on tr "13:13:22 00:36 380960326683 [PERSON_NAME] Д 06:00 google cpc search_brand_khark…" at bounding box center [441, 150] width 868 height 27
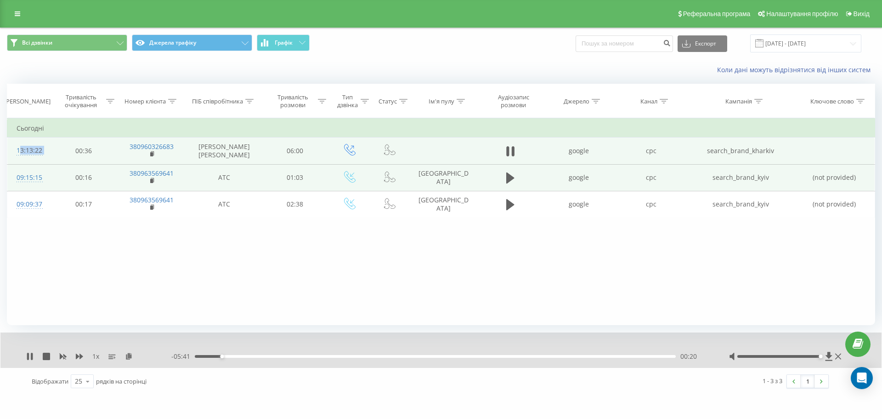
copy div "13:13:22"
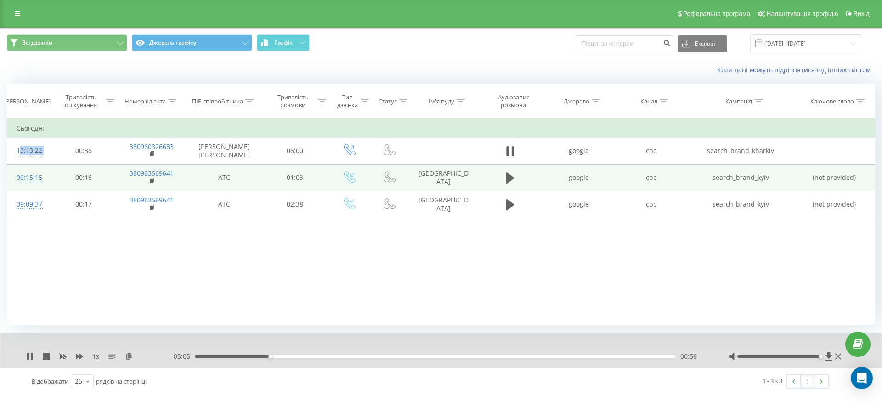
drag, startPoint x: 29, startPoint y: 359, endPoint x: 38, endPoint y: 330, distance: 30.2
click at [29, 359] on icon at bounding box center [29, 356] width 7 height 7
